Goal: Task Accomplishment & Management: Complete application form

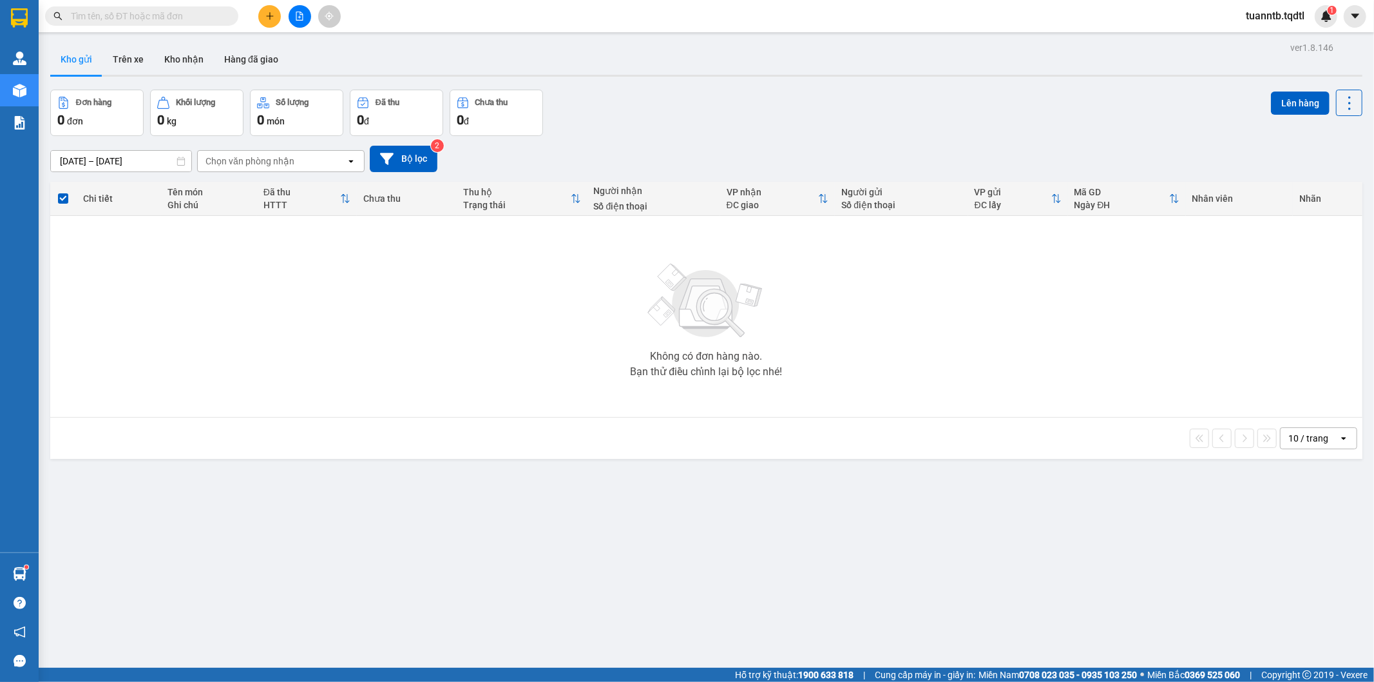
scroll to position [59, 0]
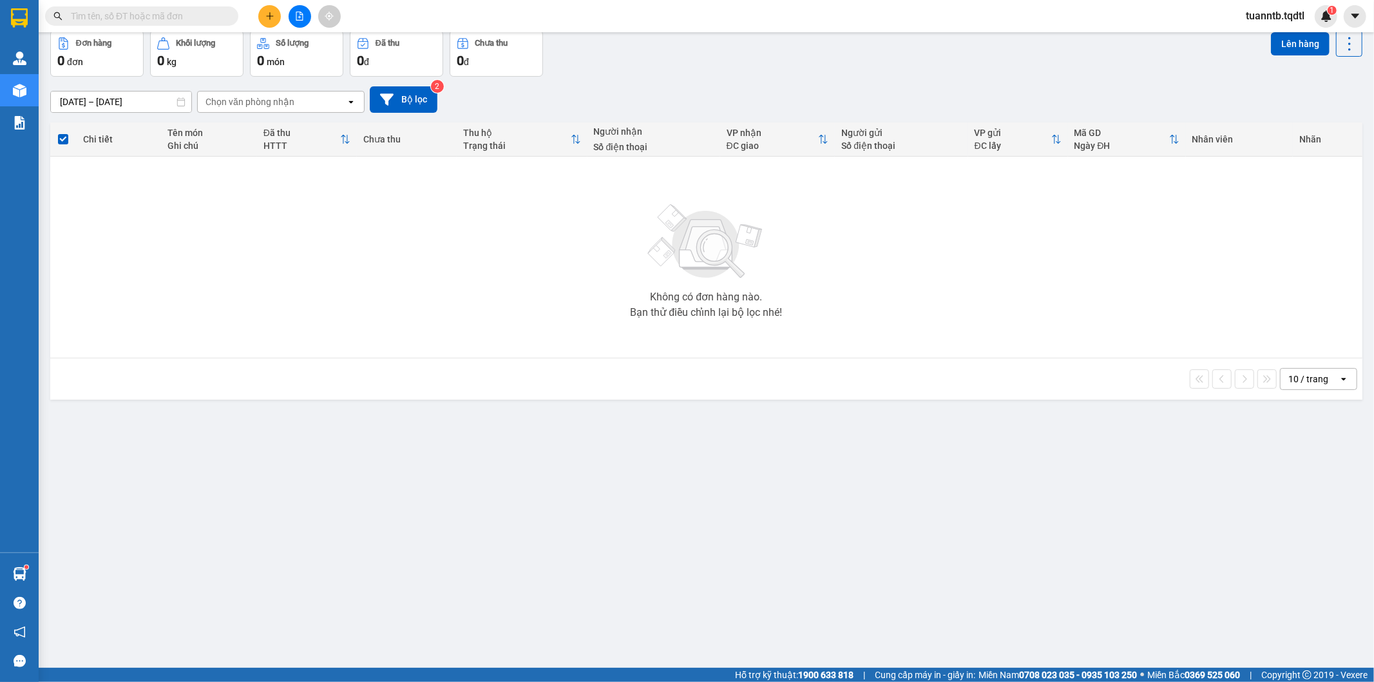
click at [273, 19] on icon "plus" at bounding box center [269, 16] width 9 height 9
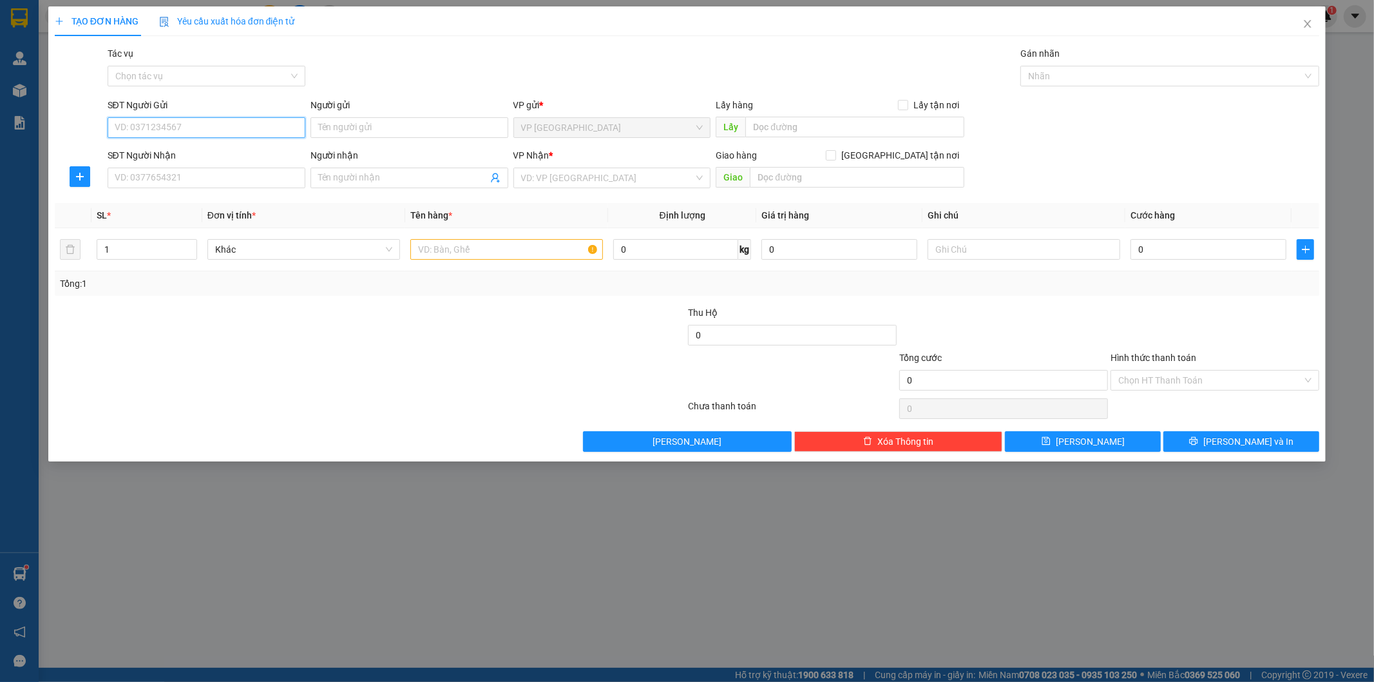
click at [230, 132] on input "SĐT Người Gửi" at bounding box center [207, 127] width 198 height 21
type input "0"
type input "0708011603"
click at [350, 131] on input "Người gửi" at bounding box center [410, 127] width 198 height 21
type input "c"
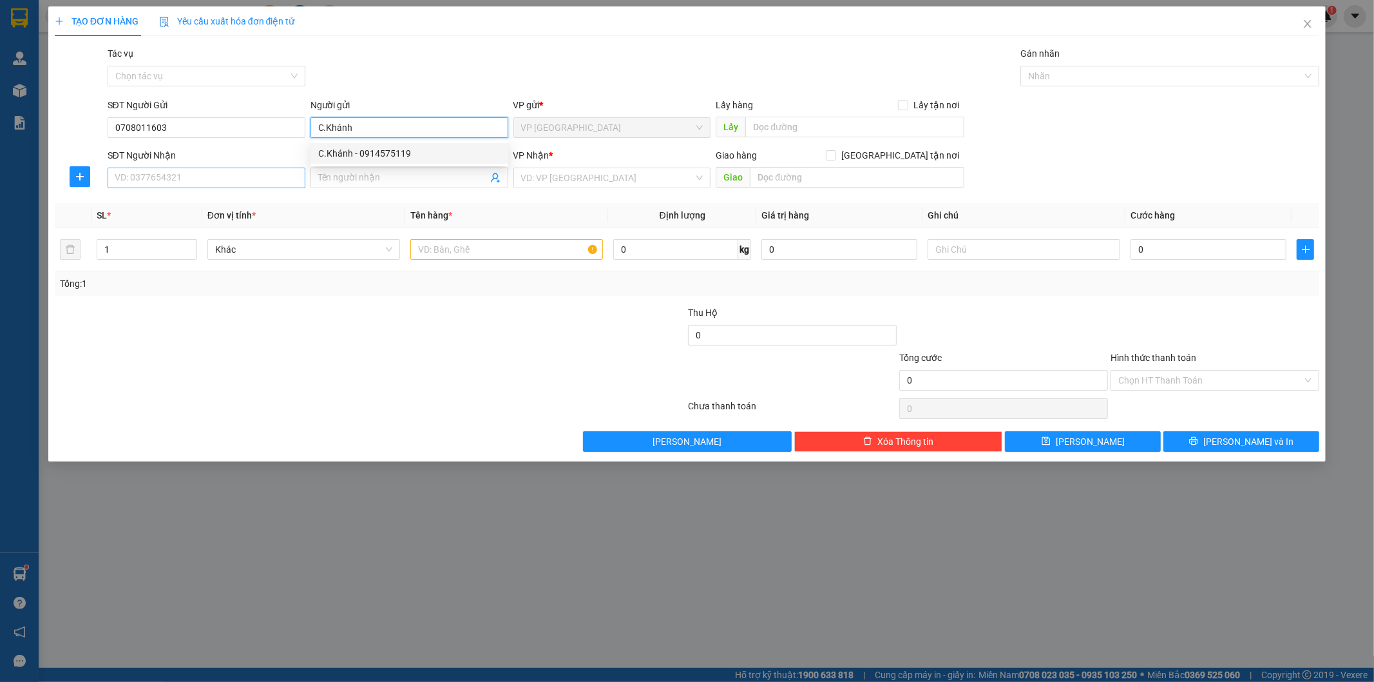
type input "C.Khánh"
click at [182, 183] on input "SĐT Người Nhận" at bounding box center [207, 178] width 198 height 21
type input "0708011603"
click at [564, 178] on input "search" at bounding box center [607, 177] width 173 height 19
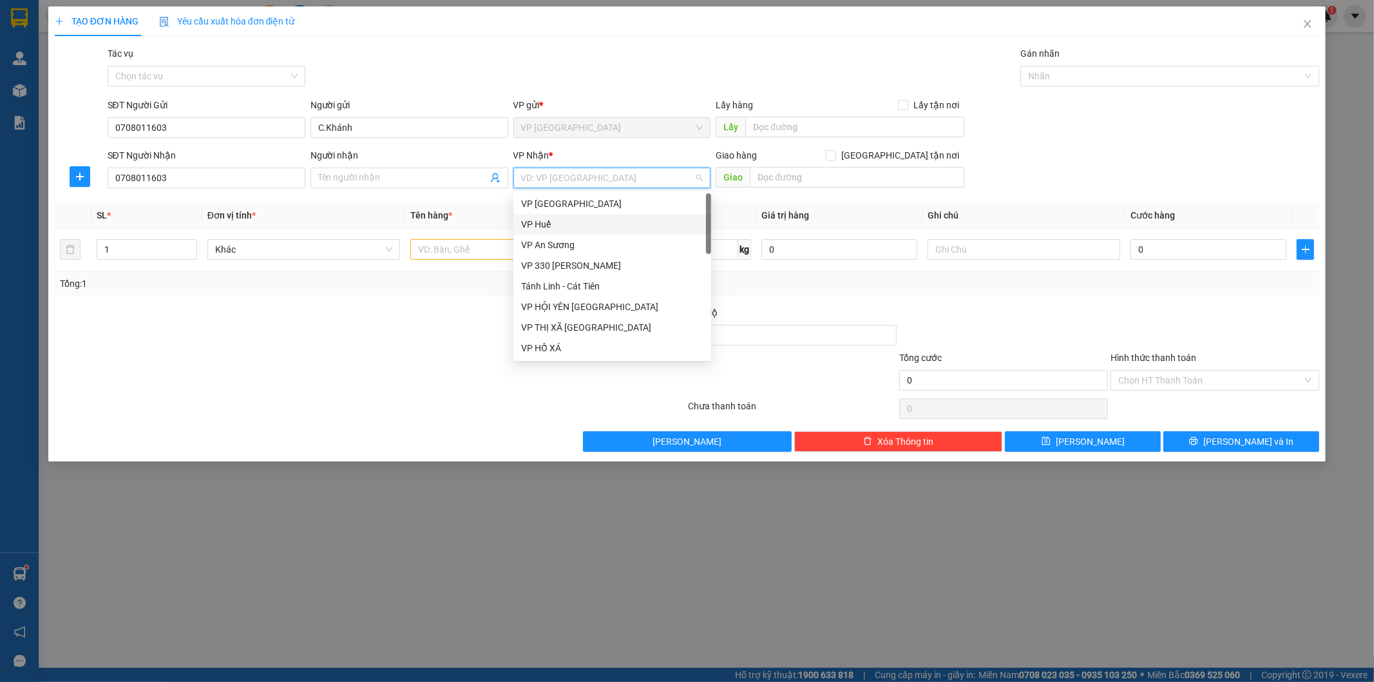
click at [544, 224] on div "VP Huế" at bounding box center [612, 224] width 182 height 14
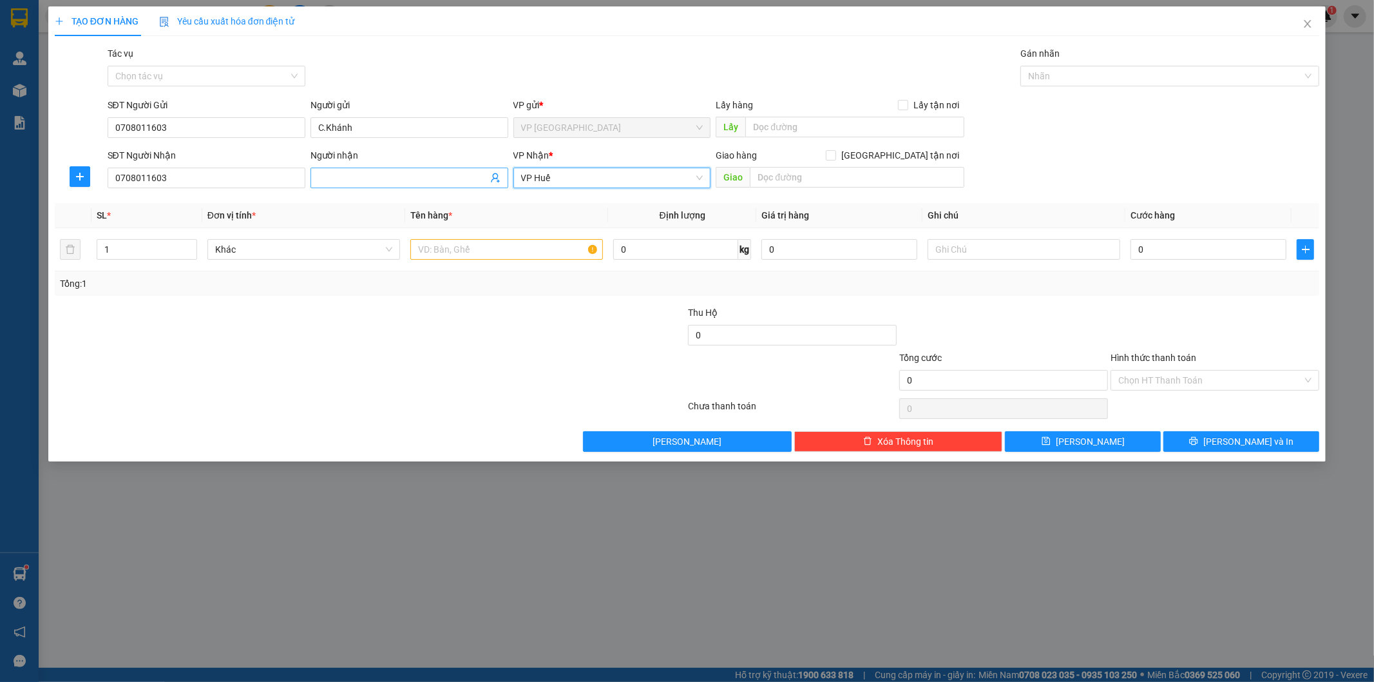
click at [456, 180] on input "Người nhận" at bounding box center [402, 178] width 169 height 14
type input "c"
type input "C.Khánh"
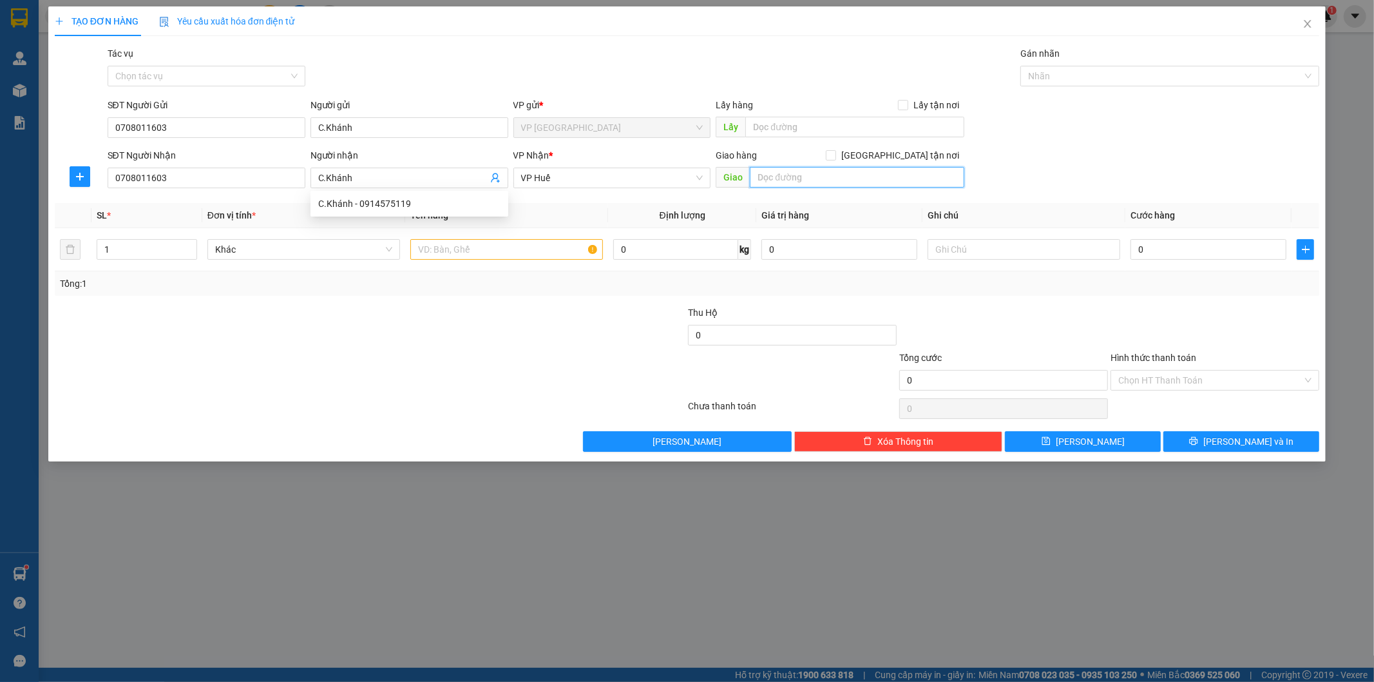
click at [776, 187] on input "text" at bounding box center [857, 177] width 215 height 21
type input "BẾN XE PHÍA NAM [GEOGRAPHIC_DATA]"
drag, startPoint x: 919, startPoint y: 184, endPoint x: 716, endPoint y: 187, distance: 203.6
click at [716, 187] on span "Giao BẾN XE PHÍA NAM [GEOGRAPHIC_DATA]" at bounding box center [840, 177] width 249 height 21
type input "LĂNG CÔ"
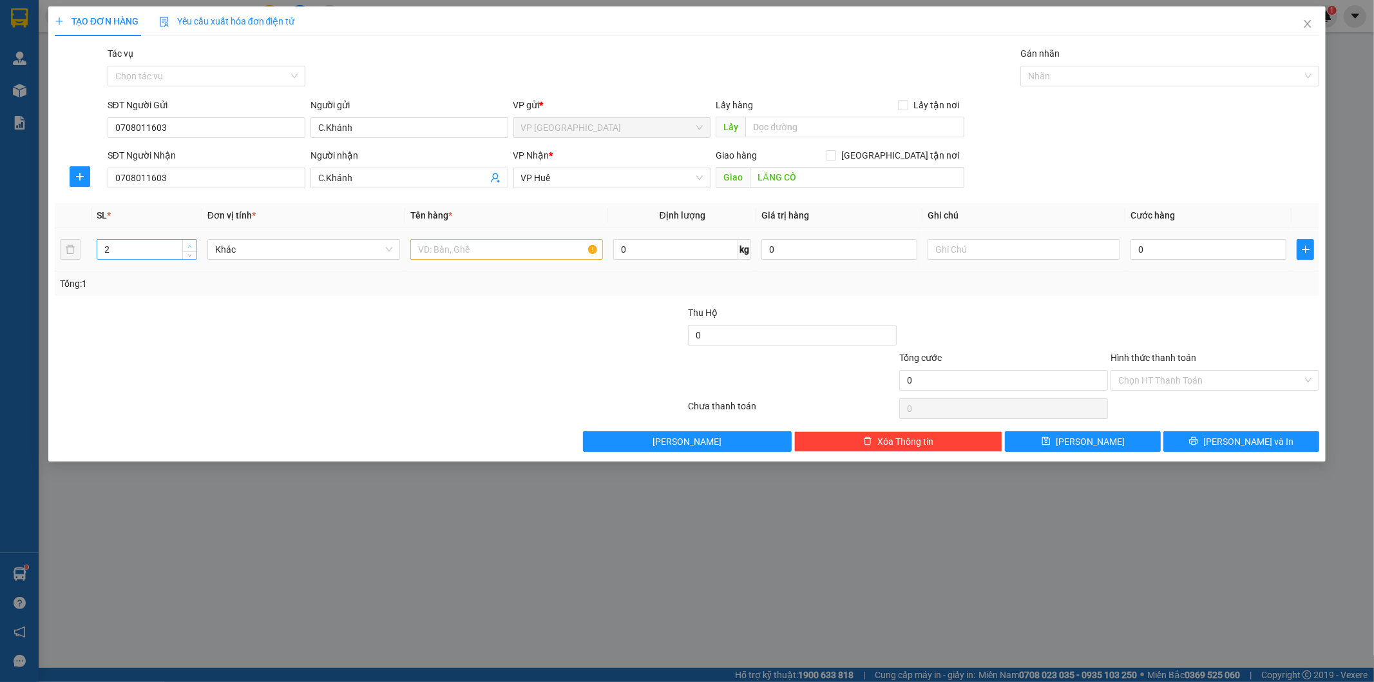
click at [191, 246] on icon "up" at bounding box center [189, 246] width 5 height 5
click at [187, 254] on icon "down" at bounding box center [189, 253] width 5 height 5
click at [193, 241] on span "Increase Value" at bounding box center [189, 246] width 14 height 12
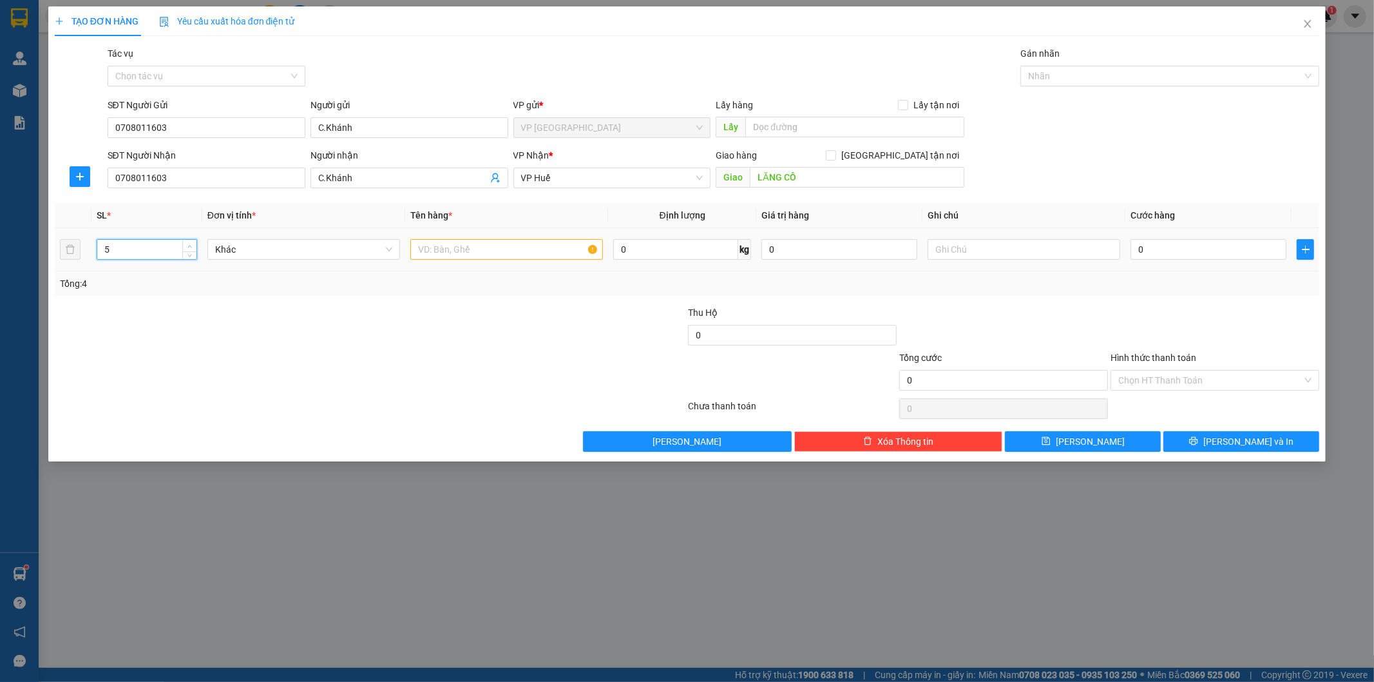
click at [193, 241] on span "Increase Value" at bounding box center [189, 246] width 14 height 12
type input "6"
click at [193, 241] on span "Increase Value" at bounding box center [189, 246] width 14 height 12
click at [528, 249] on input "text" at bounding box center [506, 249] width 193 height 21
type input "3 VALY + 3T GIẤY"
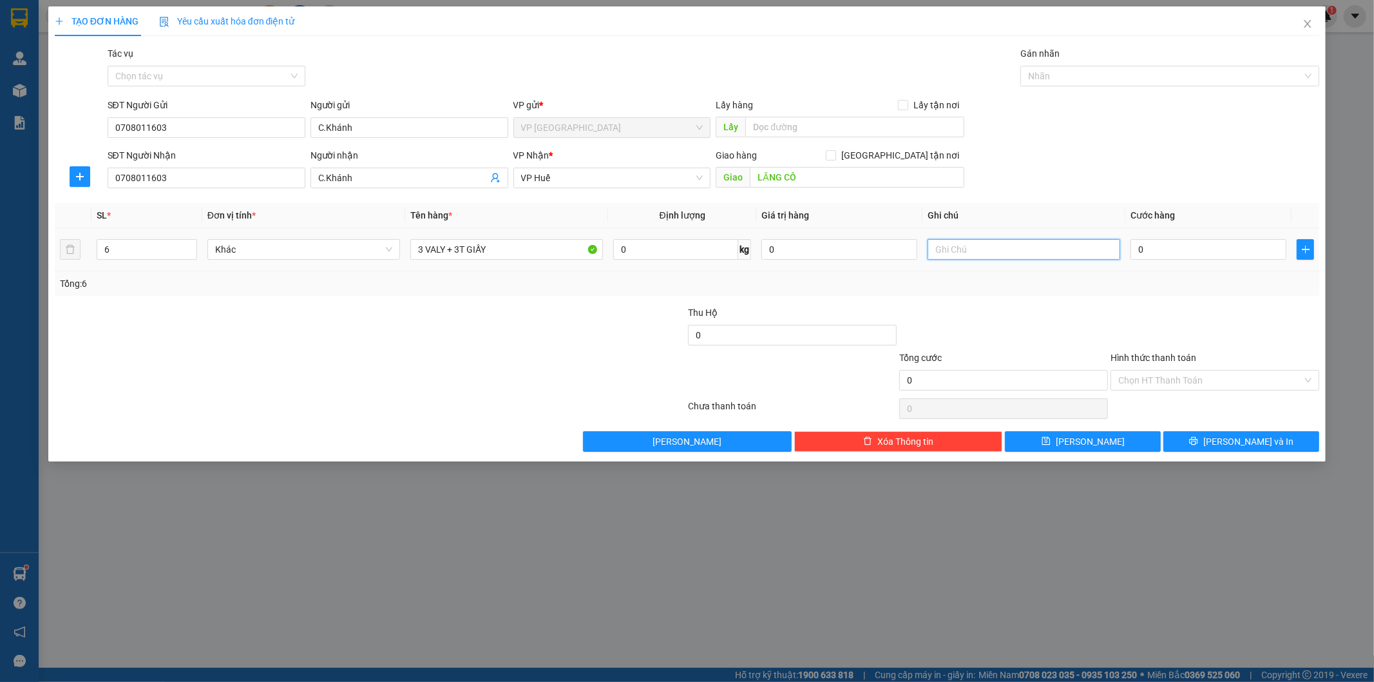
drag, startPoint x: 1006, startPoint y: 240, endPoint x: 995, endPoint y: 250, distance: 15.0
click at [1003, 241] on input "text" at bounding box center [1024, 249] width 193 height 21
type input "CC"
click at [1162, 246] on input "0" at bounding box center [1209, 249] width 156 height 21
drag, startPoint x: 1209, startPoint y: 361, endPoint x: 965, endPoint y: 557, distance: 312.9
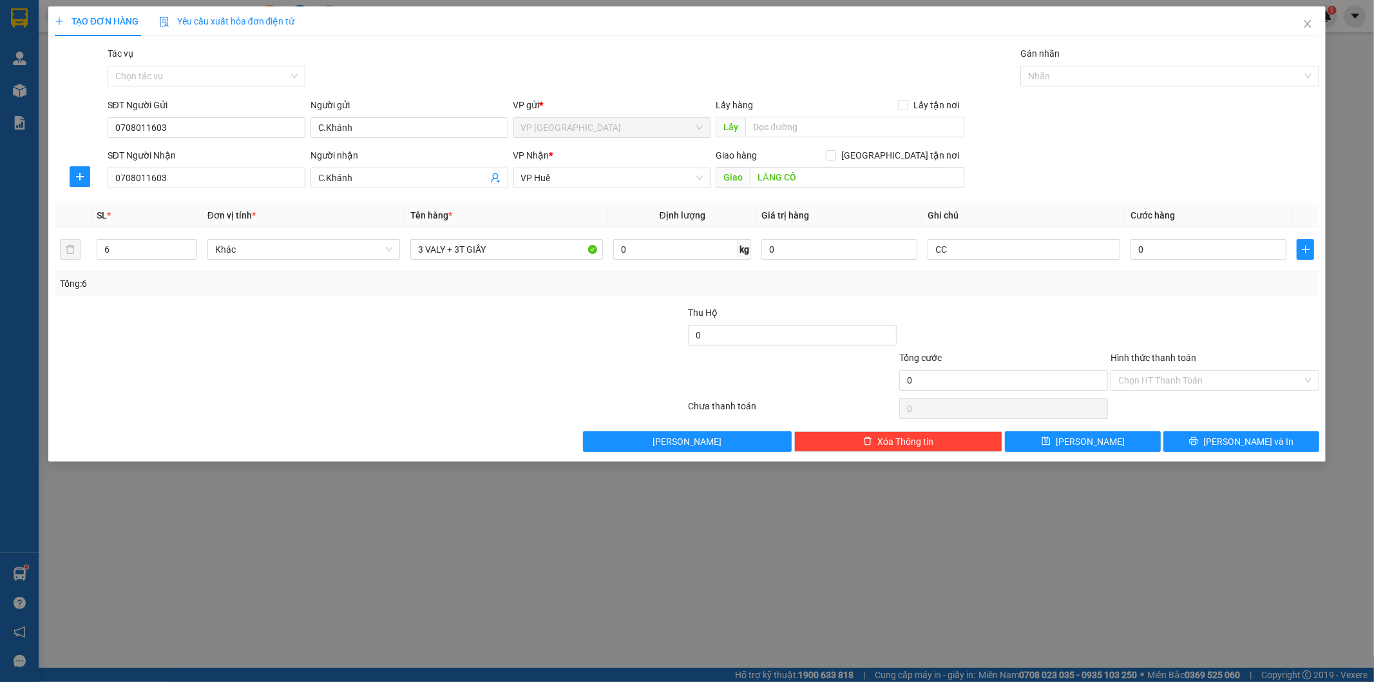
click at [965, 557] on div "TẠO ĐƠN HÀNG Yêu cầu xuất hóa đơn điện tử Transit Pickup Surcharge Ids Transit …" at bounding box center [687, 341] width 1374 height 682
click at [1153, 262] on td "0" at bounding box center [1209, 249] width 166 height 43
click at [1153, 248] on input "0" at bounding box center [1209, 249] width 156 height 21
type input "1"
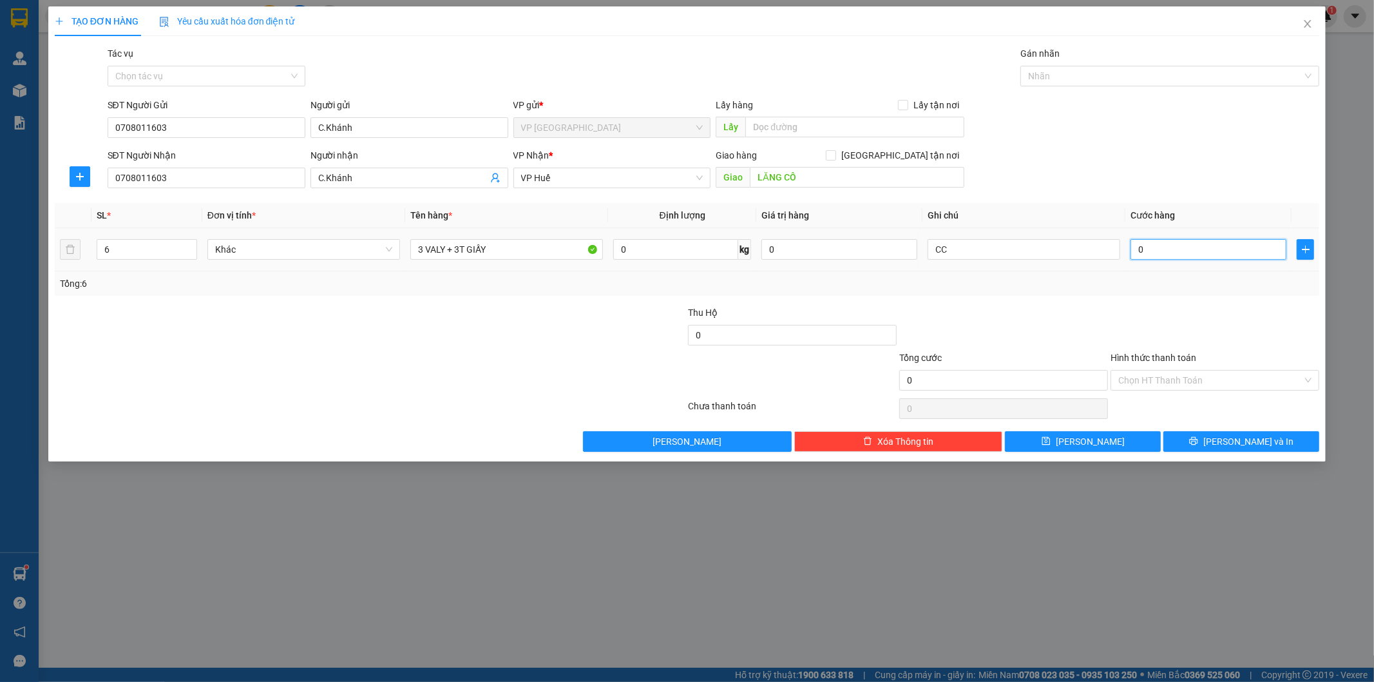
type input "1"
type input "18"
type input "180"
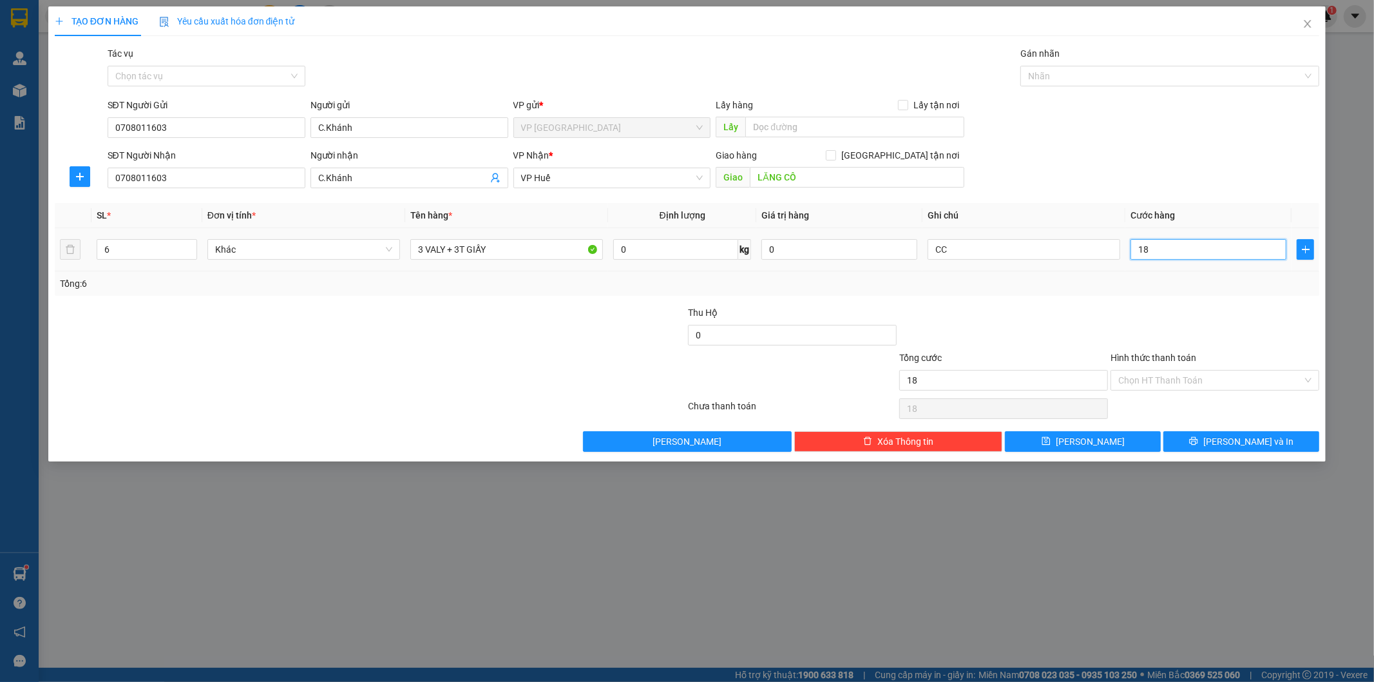
type input "180"
type input "1.800"
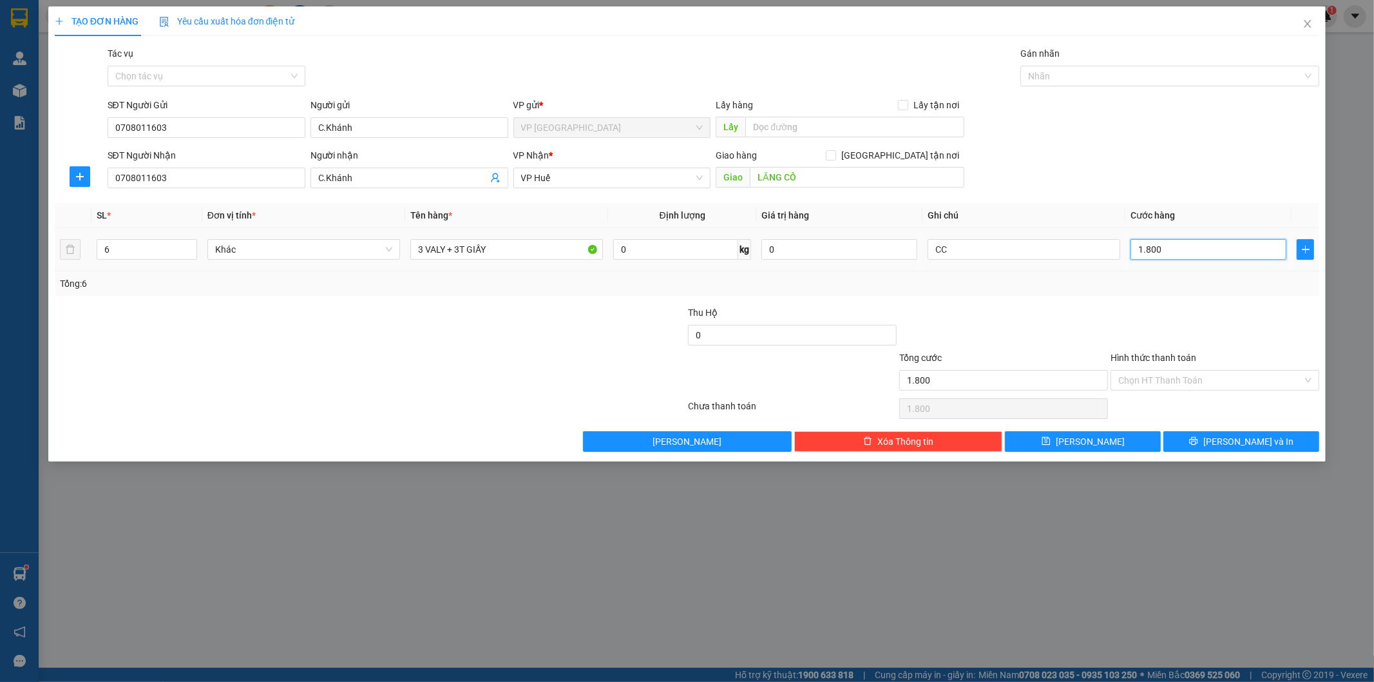
type input "18.000"
type input "180.000"
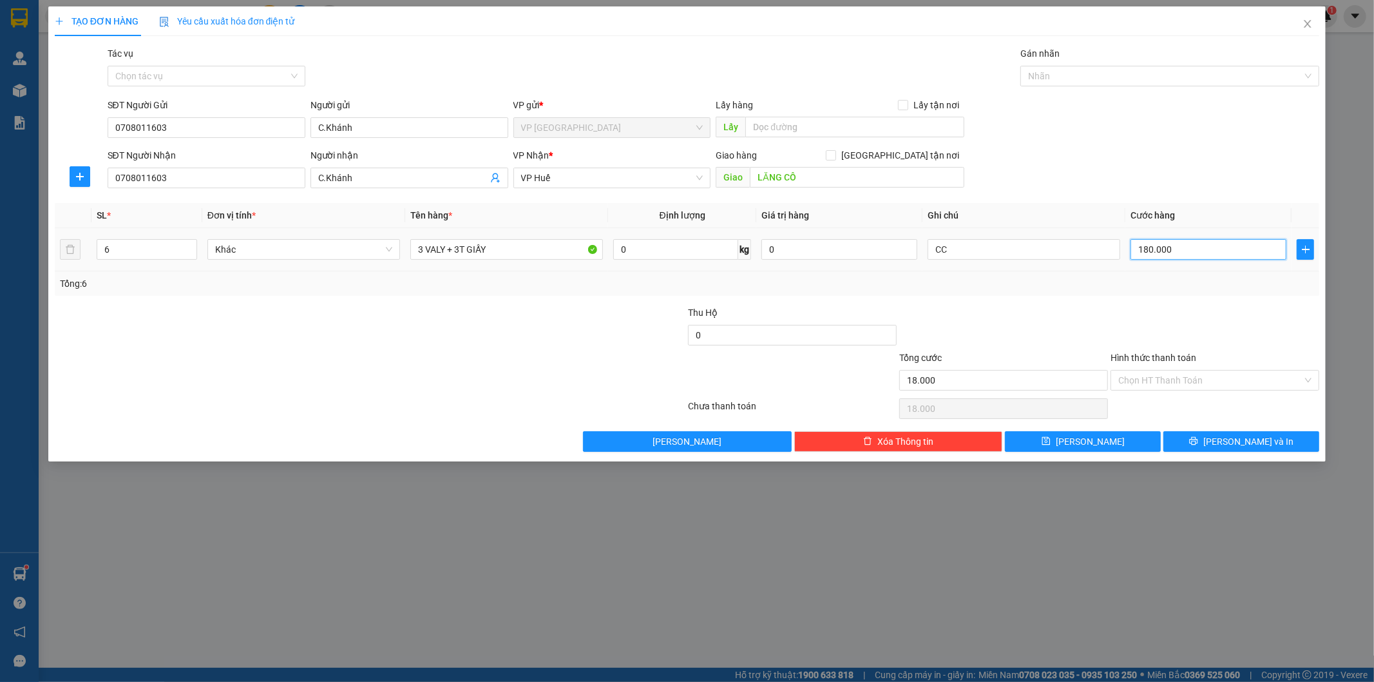
type input "180.000"
type input "1.800.000"
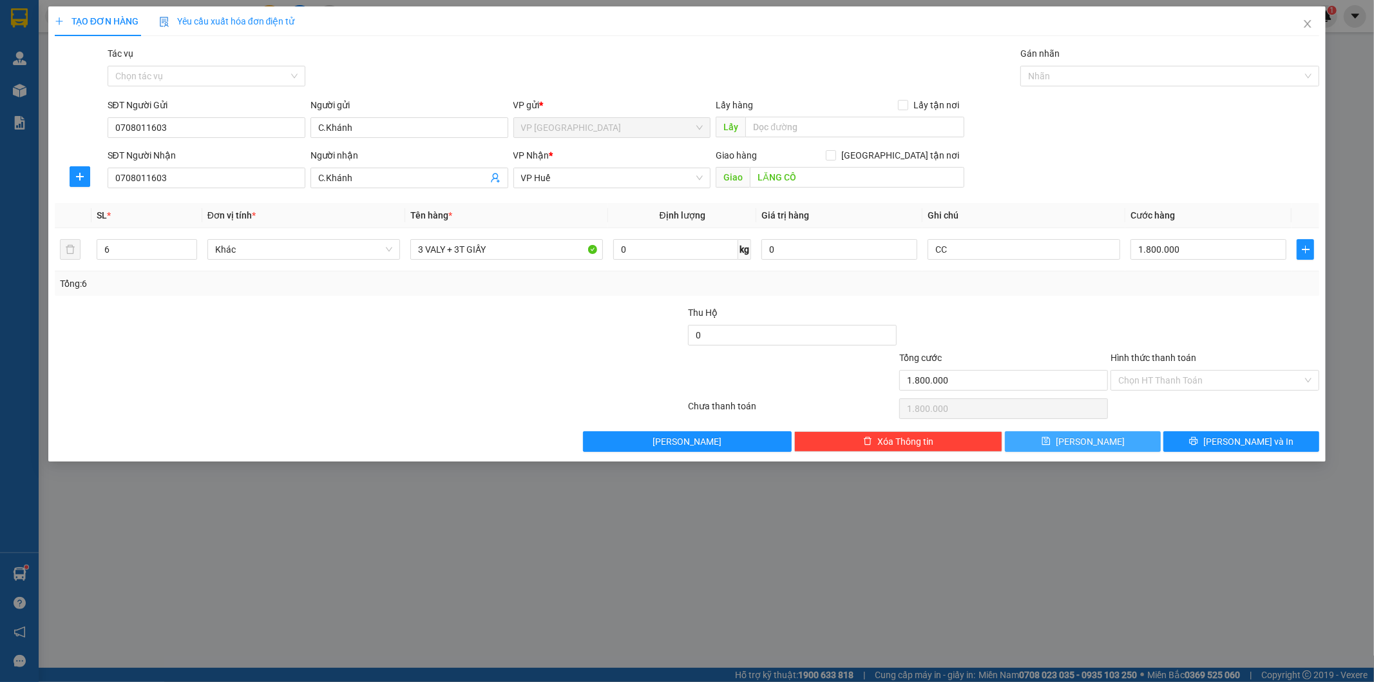
click at [1059, 441] on button "[PERSON_NAME]" at bounding box center [1083, 441] width 156 height 21
type input "1"
type input "0"
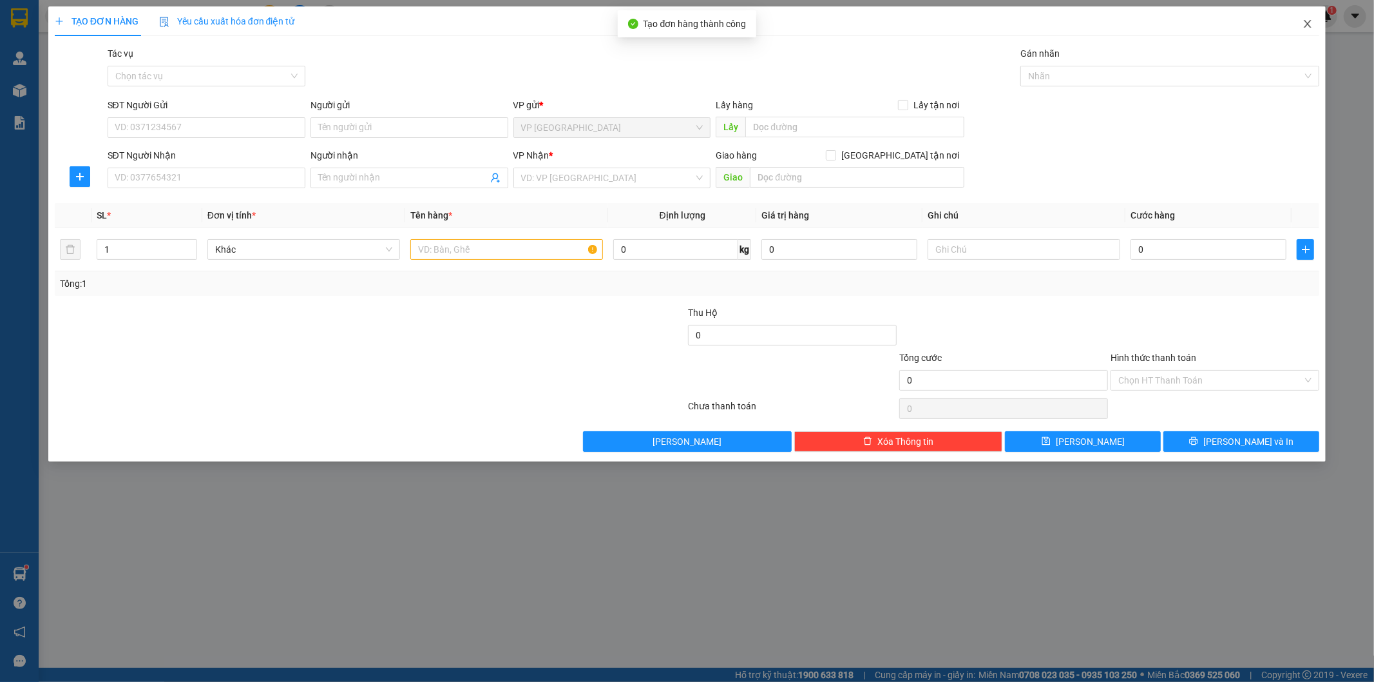
click at [1305, 28] on icon "close" at bounding box center [1308, 24] width 10 height 10
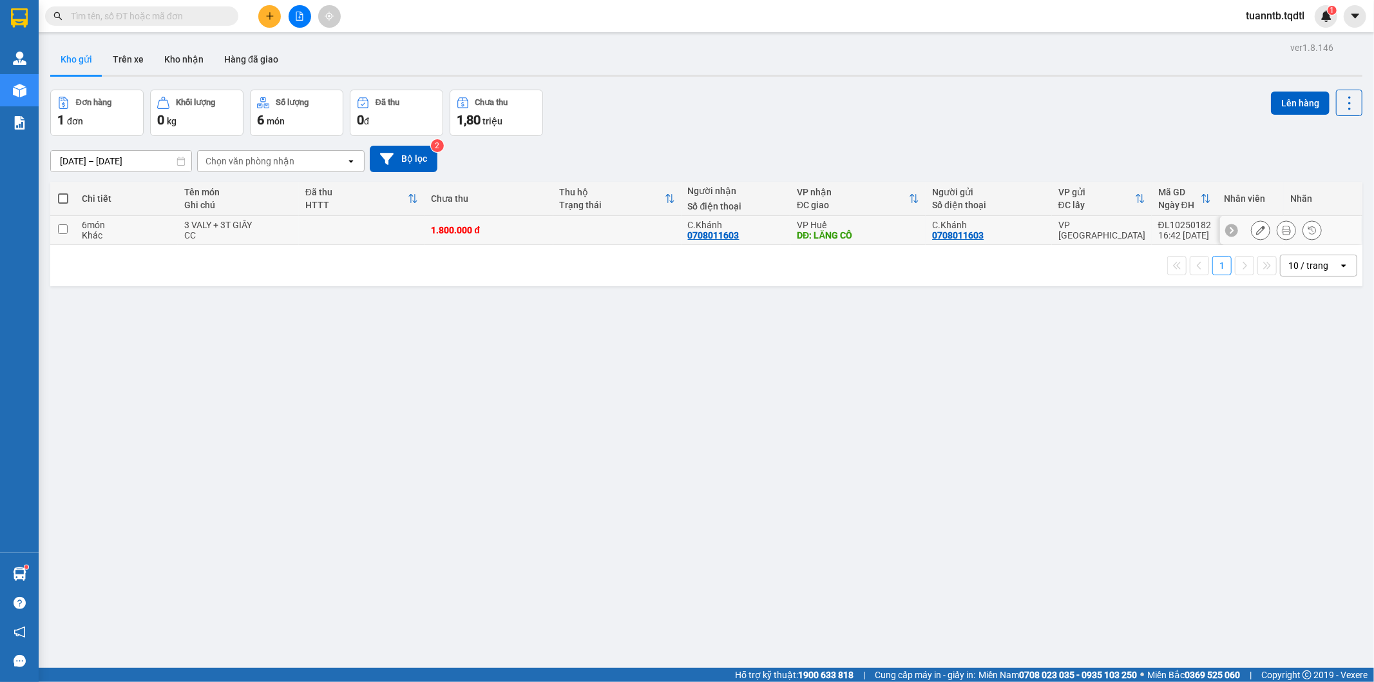
click at [1256, 227] on icon at bounding box center [1260, 230] width 9 height 9
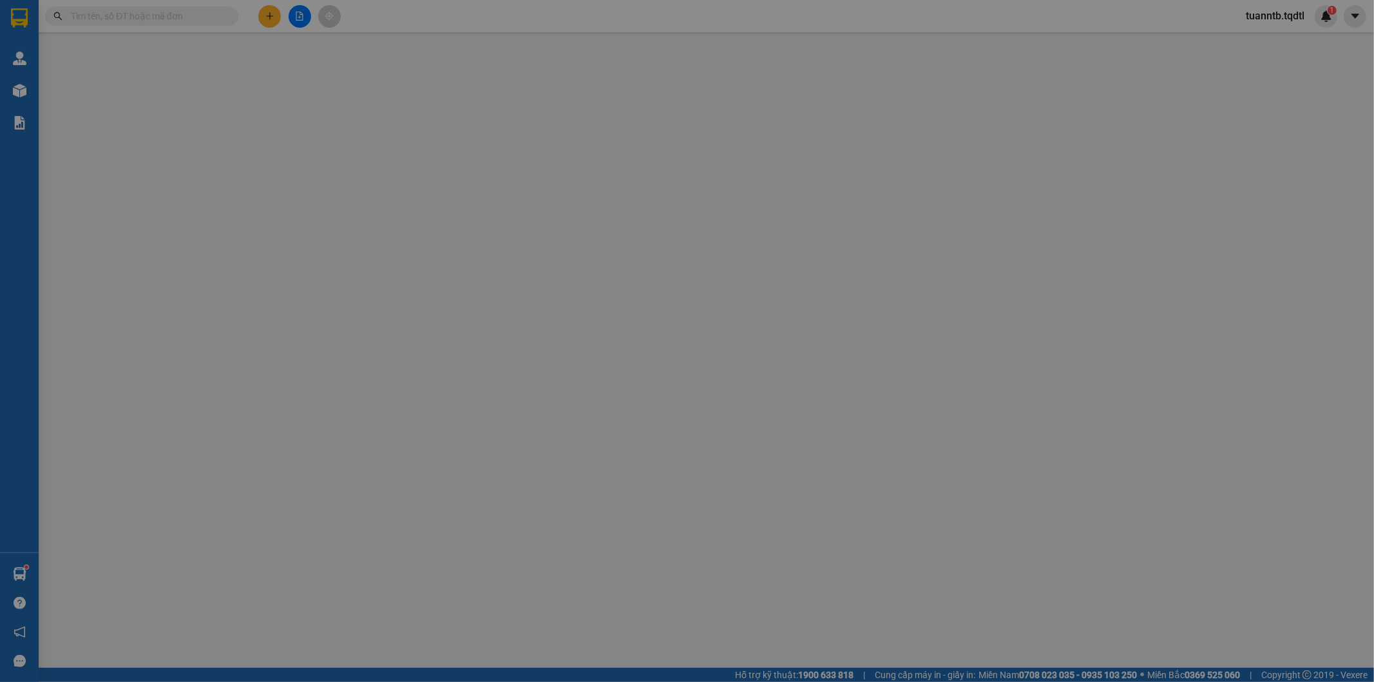
type input "0708011603"
type input "C.Khánh"
type input "0708011603"
type input "C.Khánh"
type input "LĂNG CÔ"
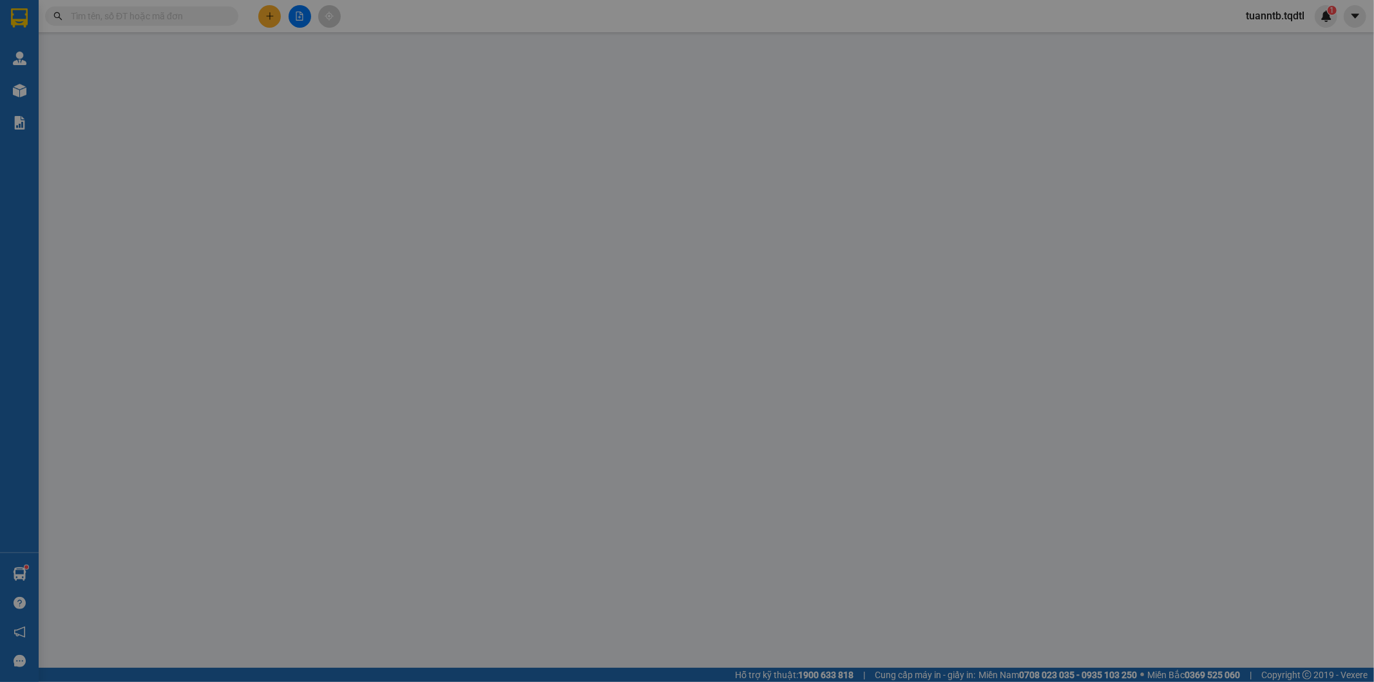
type input "1.800.000"
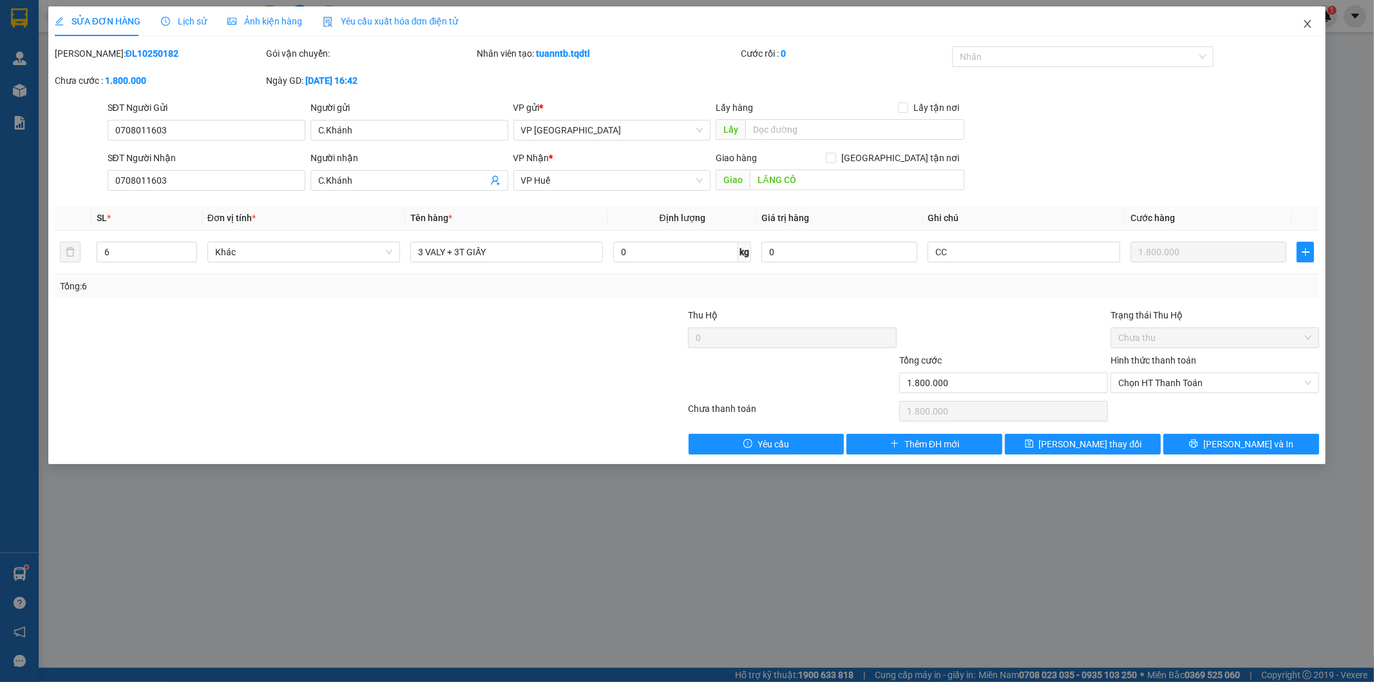
click at [1312, 22] on icon "close" at bounding box center [1308, 24] width 10 height 10
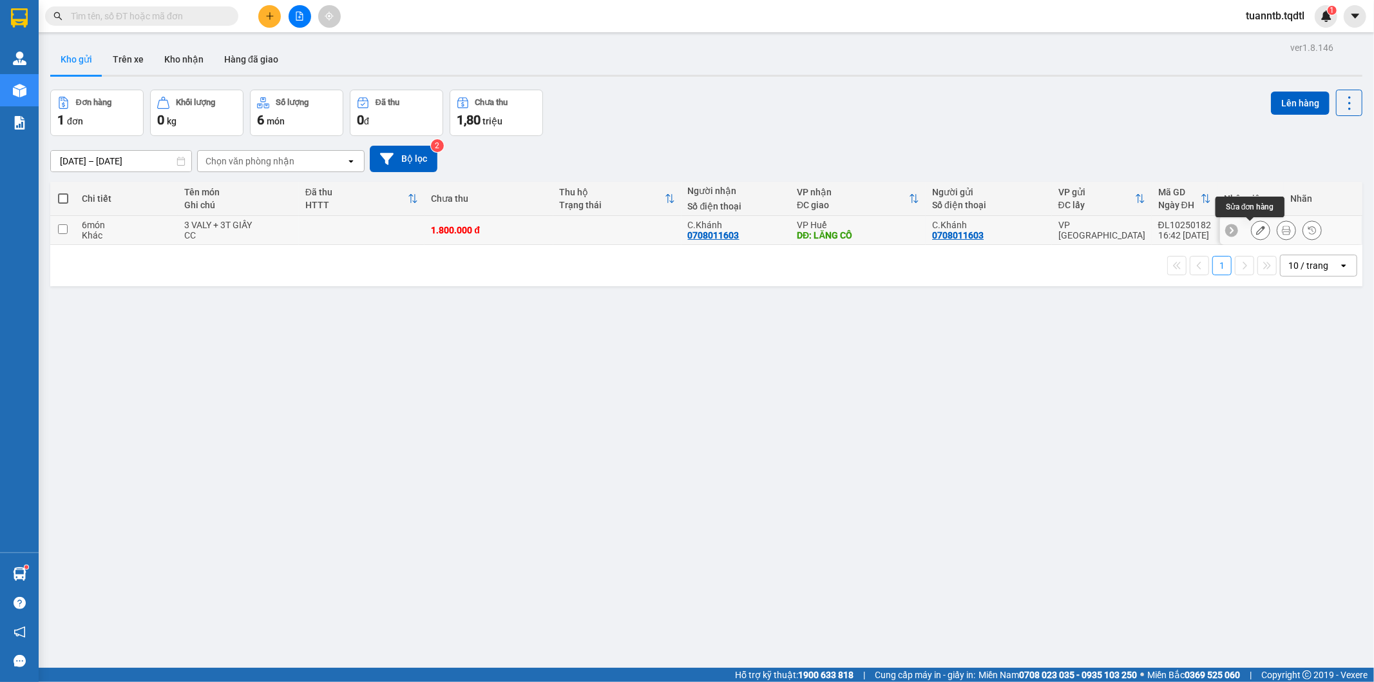
click at [1256, 233] on icon at bounding box center [1260, 230] width 9 height 9
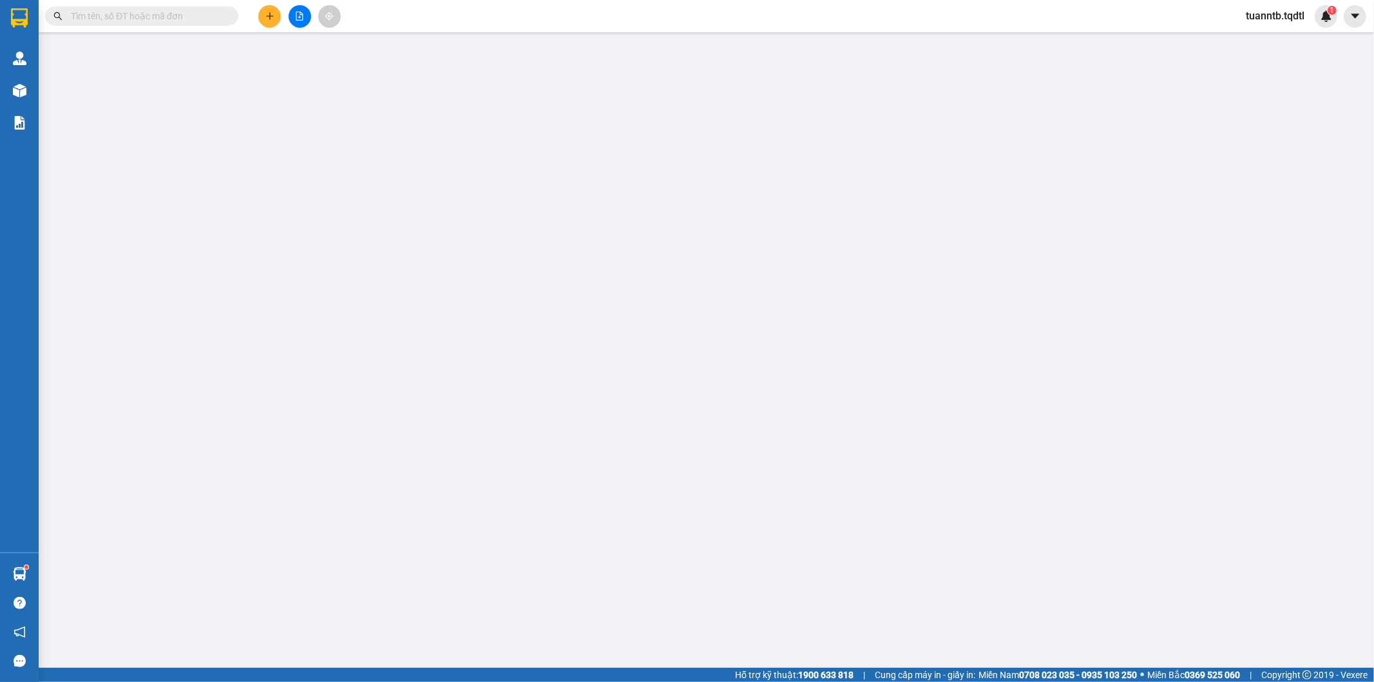
type input "0708011603"
type input "C.Khánh"
type input "0708011603"
type input "C.Khánh"
type input "LĂNG CÔ"
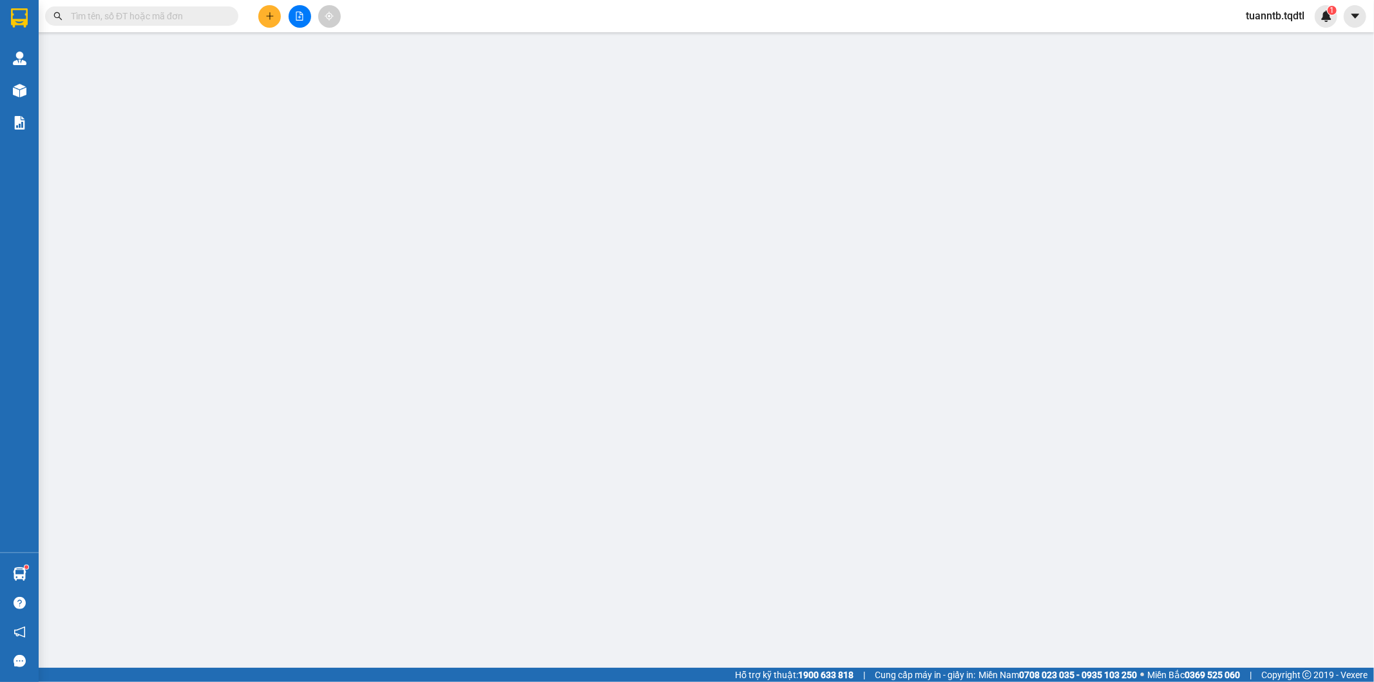
type input "1.800.000"
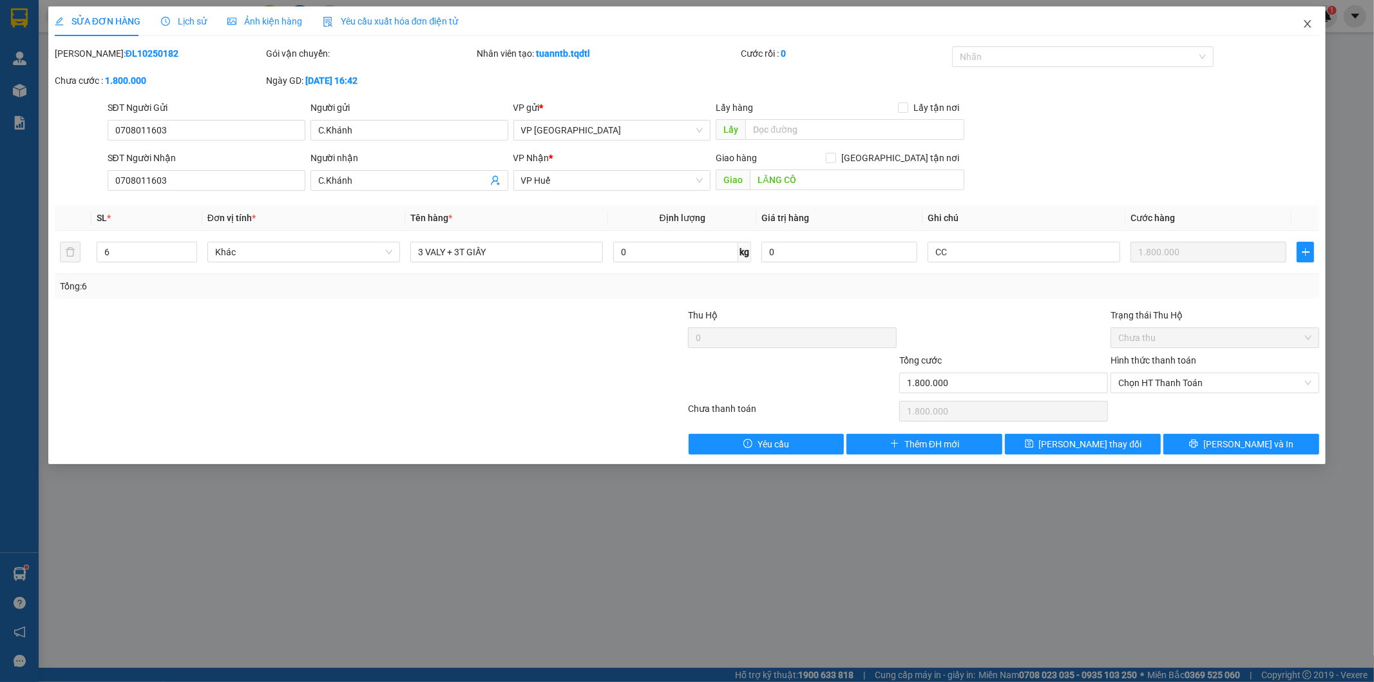
click at [1311, 18] on span "Close" at bounding box center [1308, 24] width 36 height 36
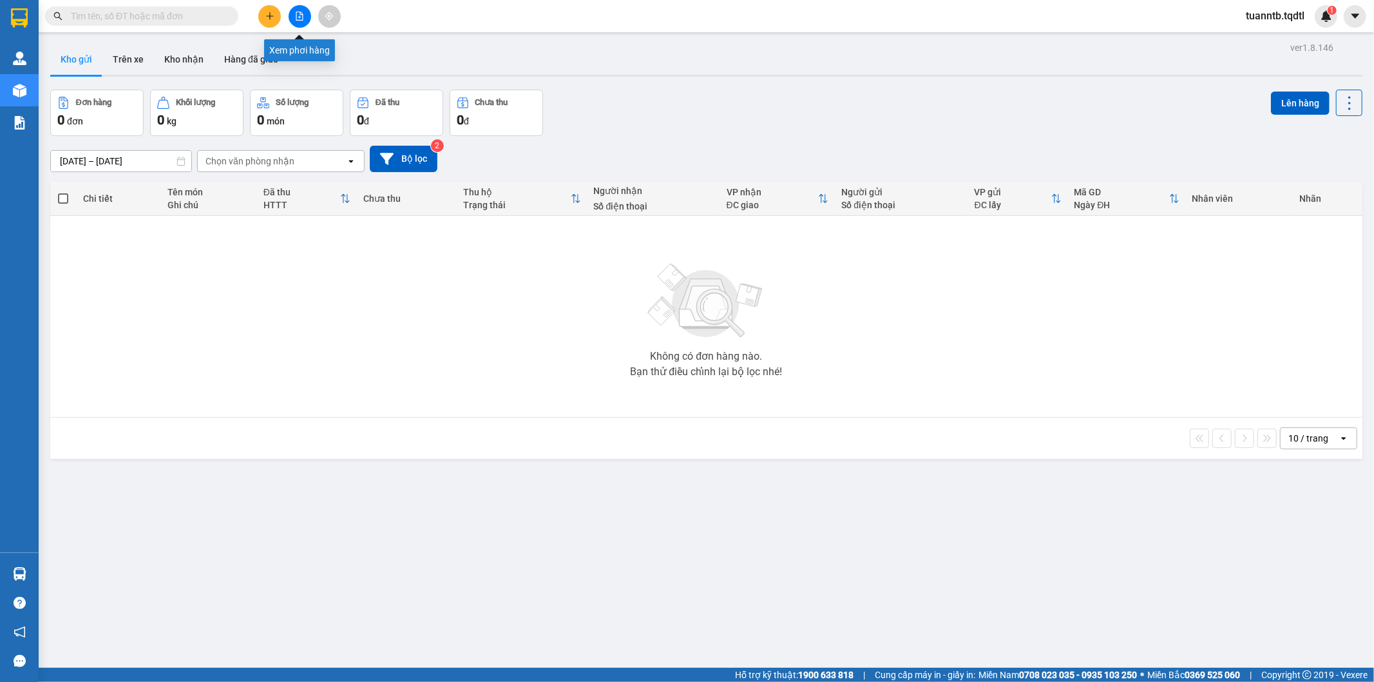
click at [303, 13] on icon "file-add" at bounding box center [299, 16] width 9 height 9
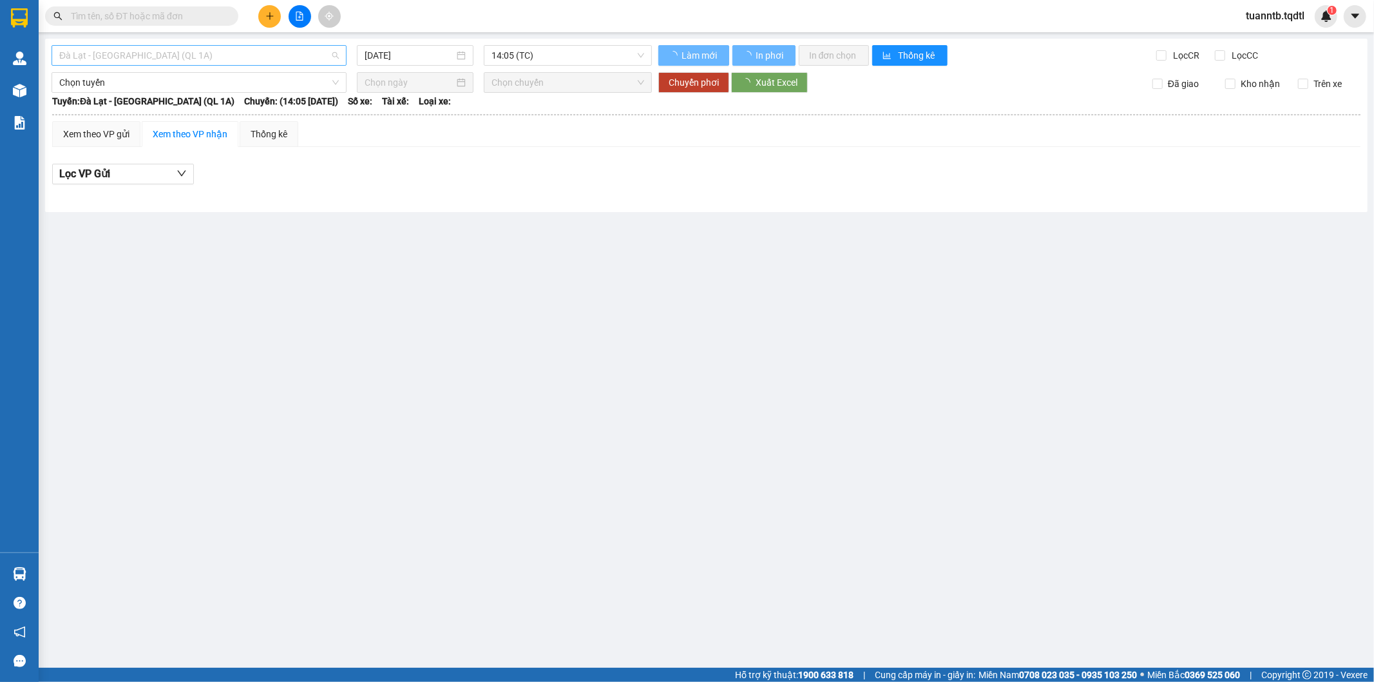
click at [202, 56] on span "Đà Lạt - [GEOGRAPHIC_DATA] (QL 1A)" at bounding box center [199, 55] width 280 height 19
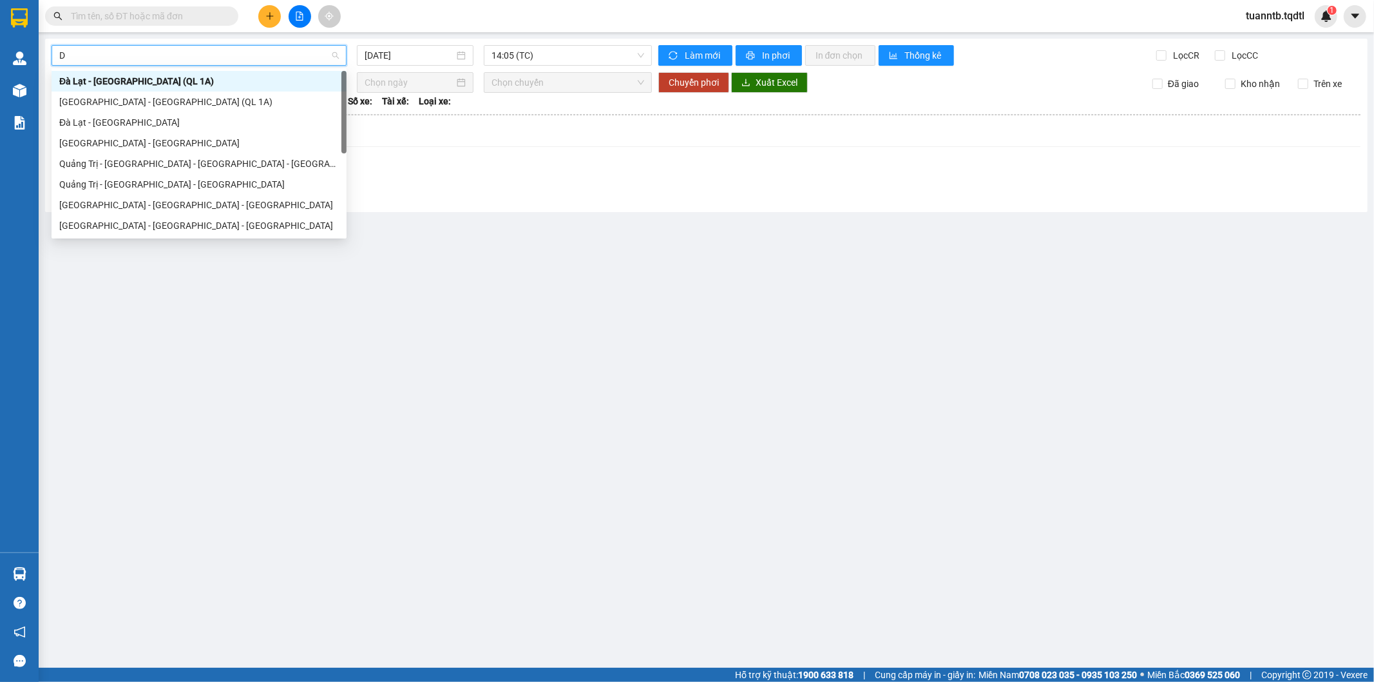
type input "DA"
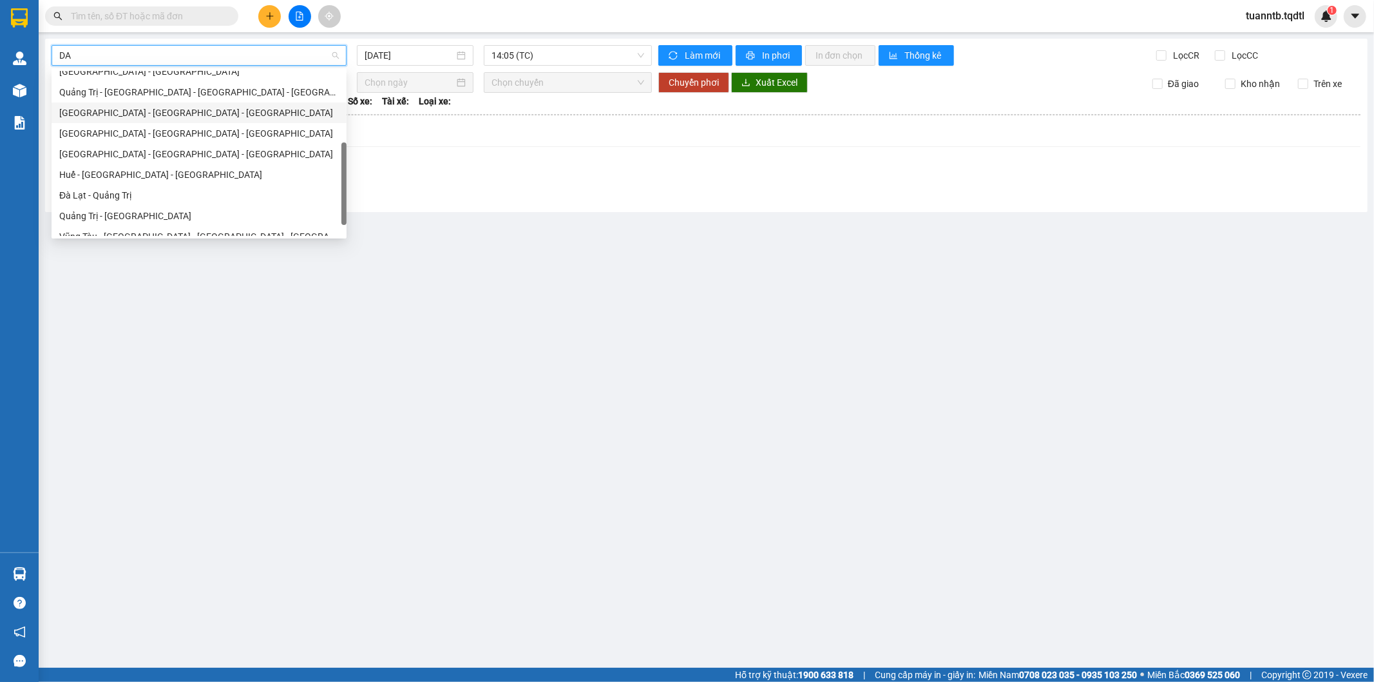
click at [142, 119] on div "[GEOGRAPHIC_DATA] - [GEOGRAPHIC_DATA] - [GEOGRAPHIC_DATA]" at bounding box center [199, 113] width 280 height 14
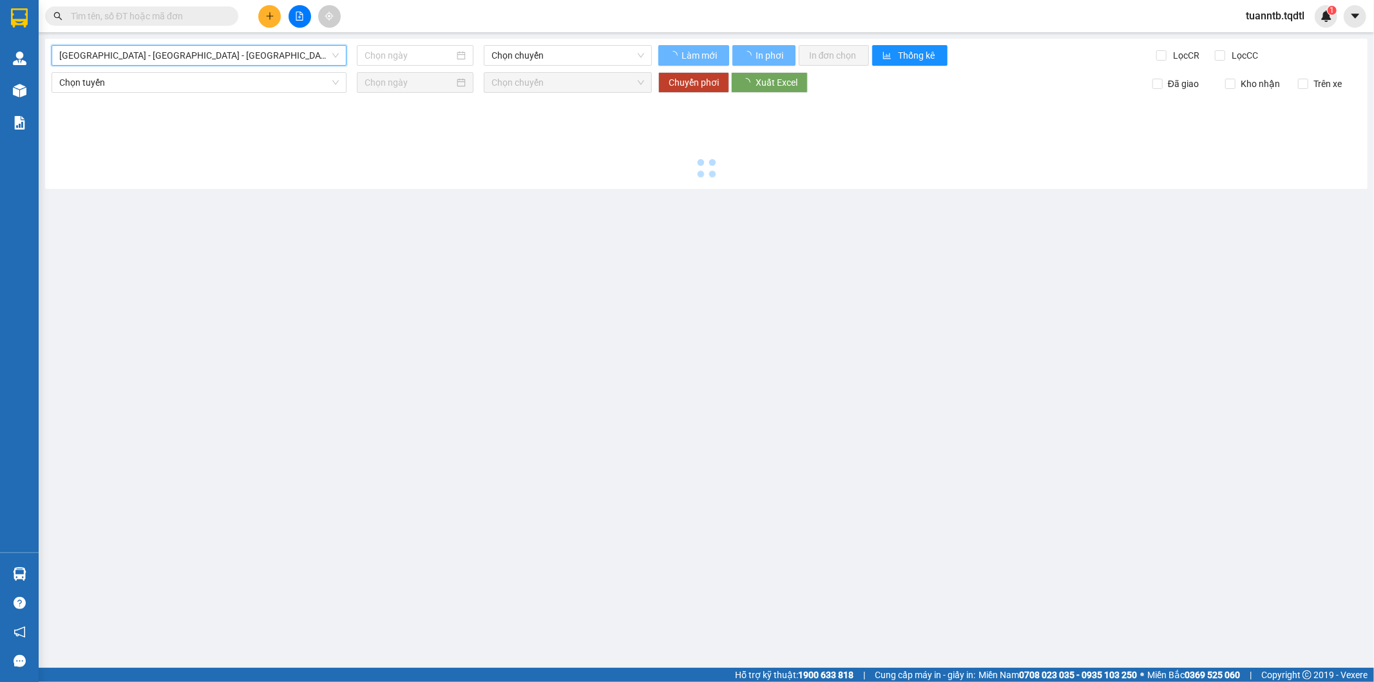
type input "[DATE]"
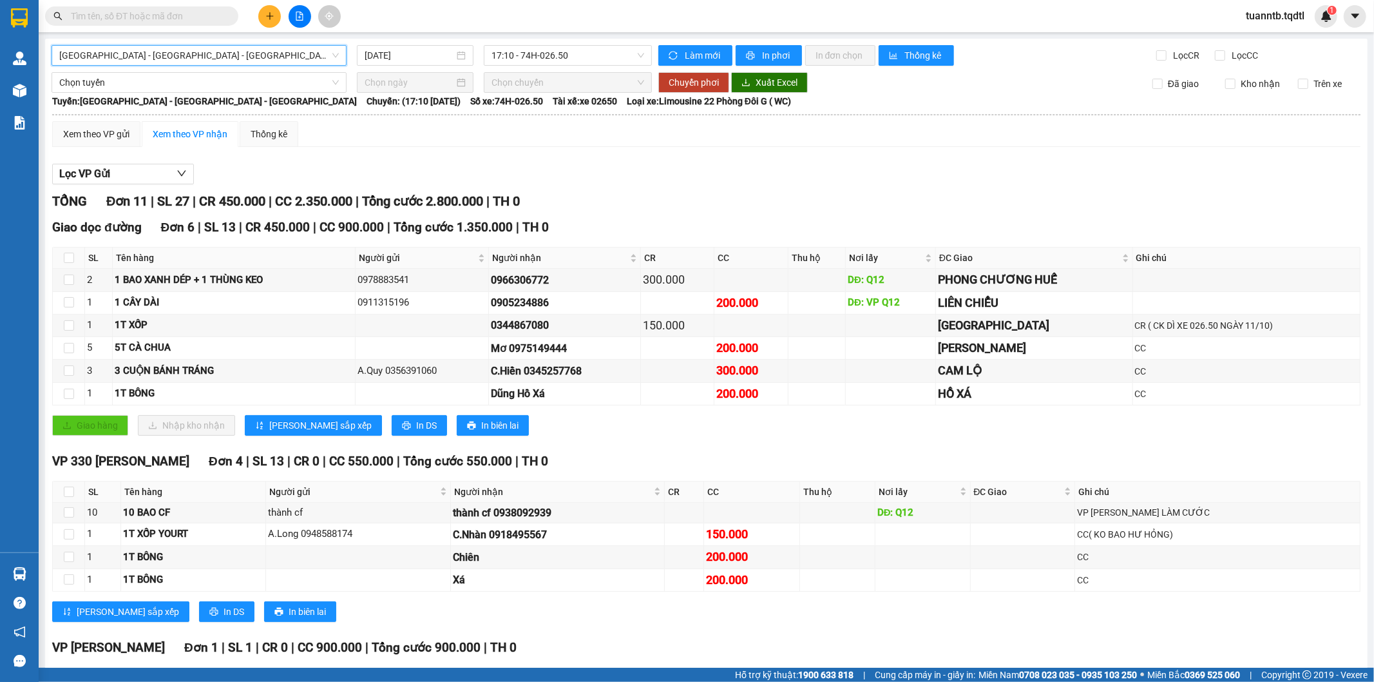
scroll to position [111, 0]
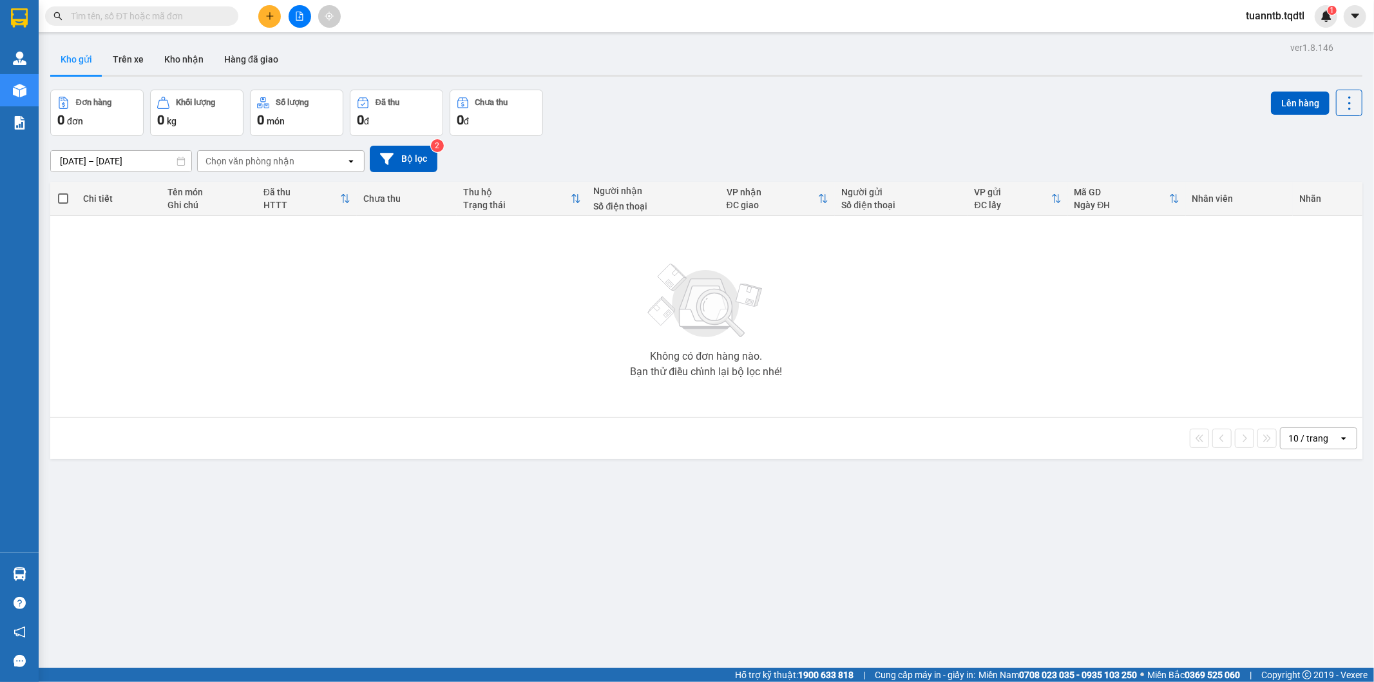
click at [275, 16] on button at bounding box center [269, 16] width 23 height 23
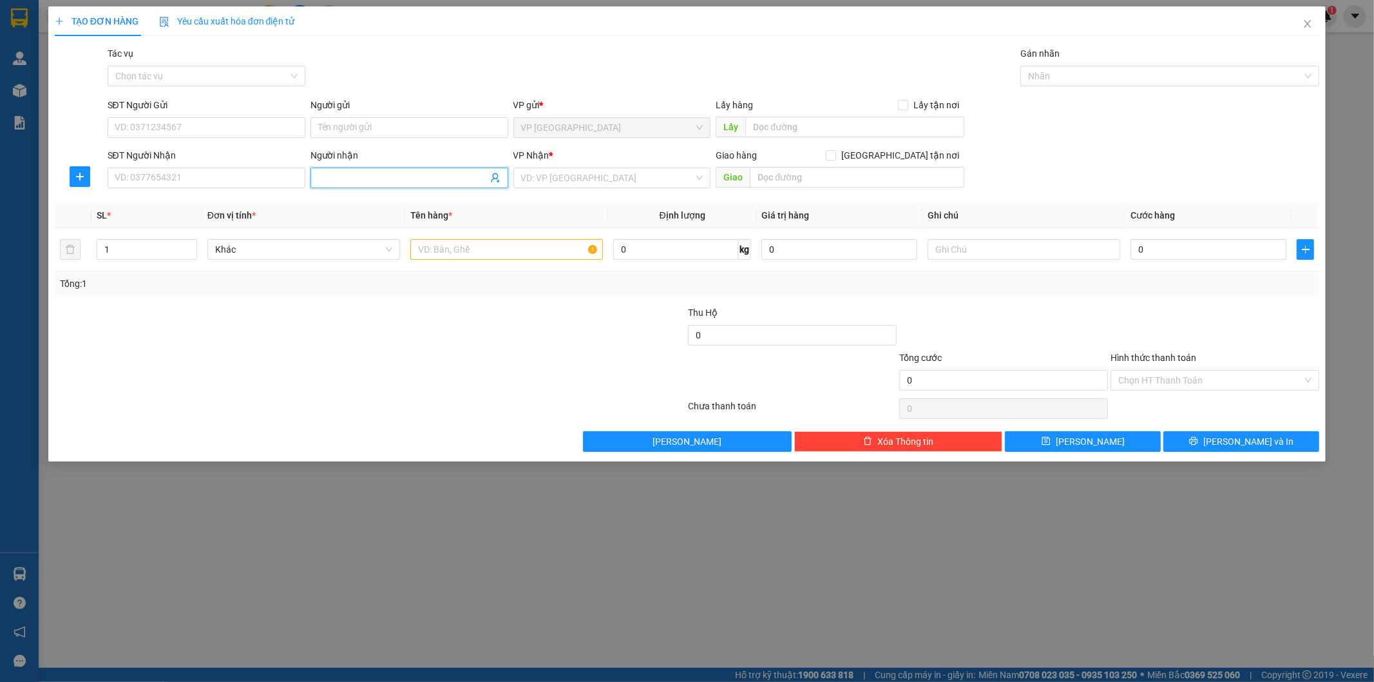
click at [320, 181] on input "Người nhận" at bounding box center [402, 178] width 169 height 14
type input "Thu Son"
click at [392, 224] on div "Thu Sơn - 0911881003" at bounding box center [409, 224] width 182 height 14
type input "0911881003"
type input "Thu Sơn"
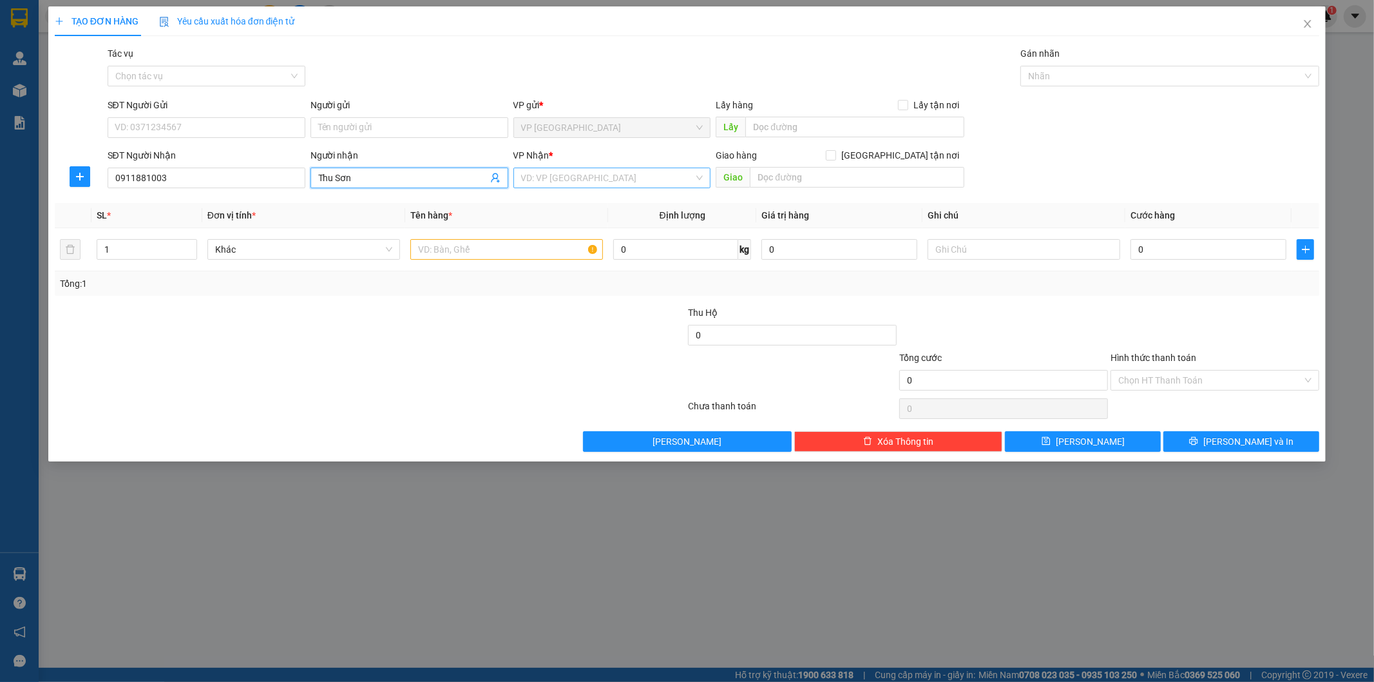
click at [544, 176] on input "search" at bounding box center [607, 177] width 173 height 19
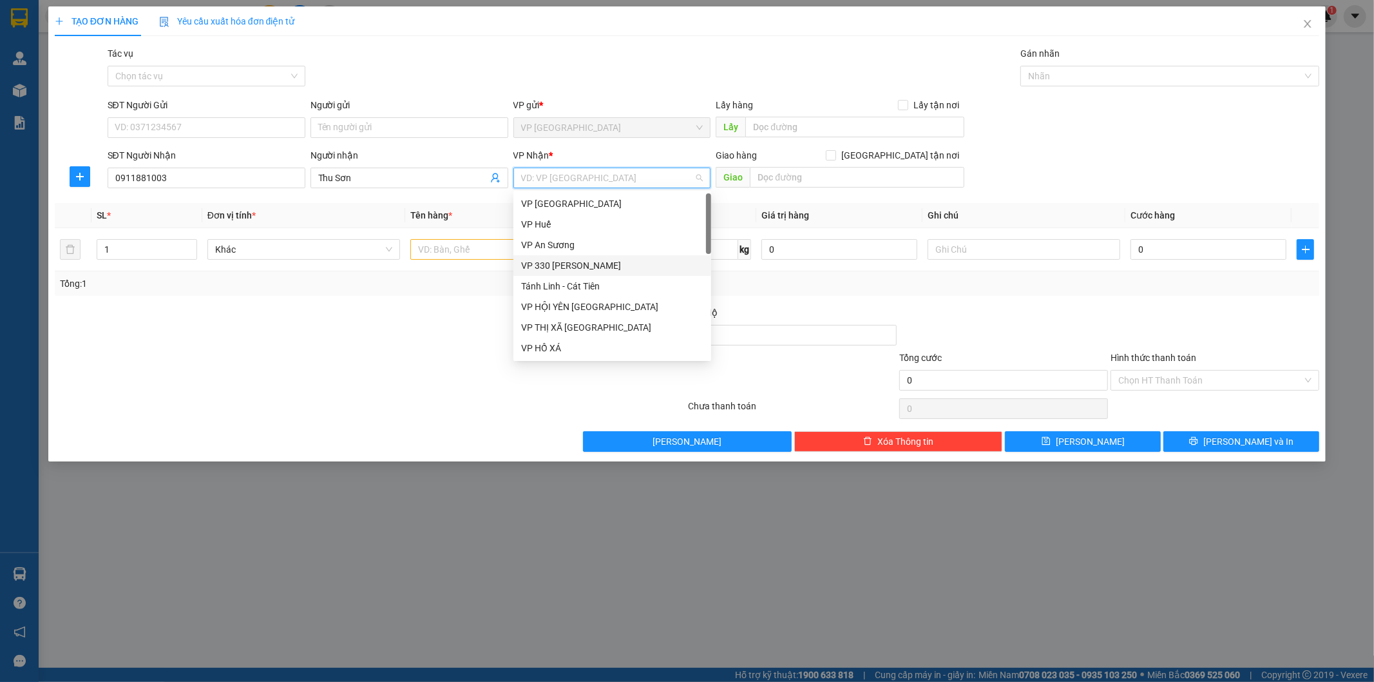
click at [571, 260] on div "VP 330 [PERSON_NAME]" at bounding box center [612, 265] width 182 height 14
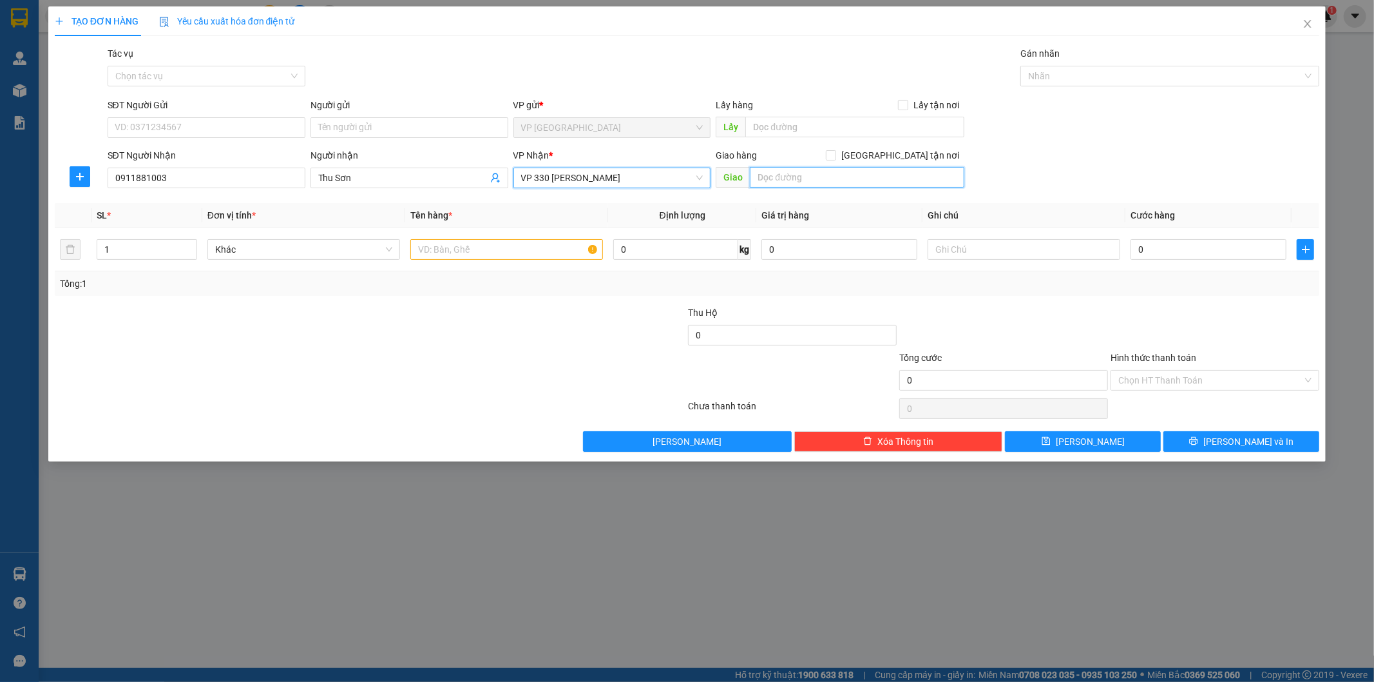
click at [861, 178] on input "text" at bounding box center [857, 177] width 215 height 21
type input "GIO LINH"
type input "2"
click at [190, 245] on icon "up" at bounding box center [190, 246] width 4 height 3
click at [449, 249] on input "text" at bounding box center [506, 249] width 193 height 21
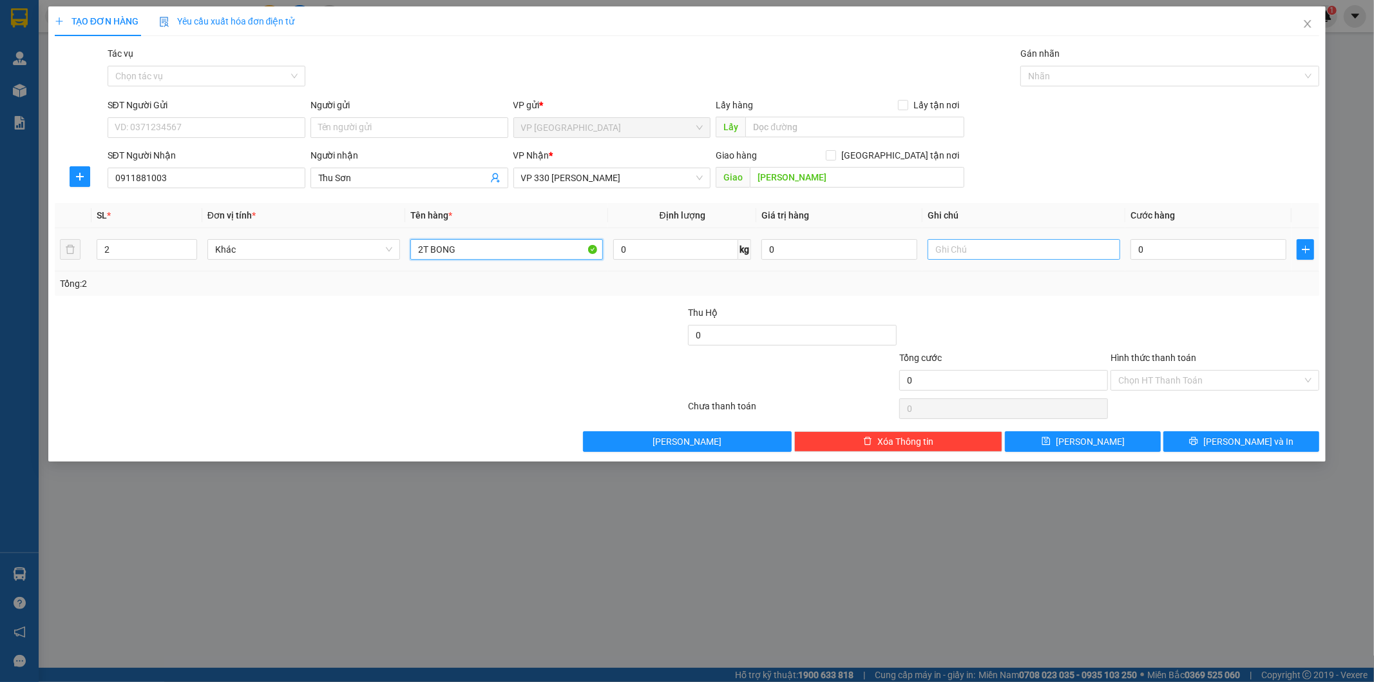
type input "2T BONG"
click at [971, 256] on input "text" at bounding box center [1024, 249] width 193 height 21
type input "CC"
click at [1142, 254] on input "0" at bounding box center [1209, 249] width 156 height 21
type input "4"
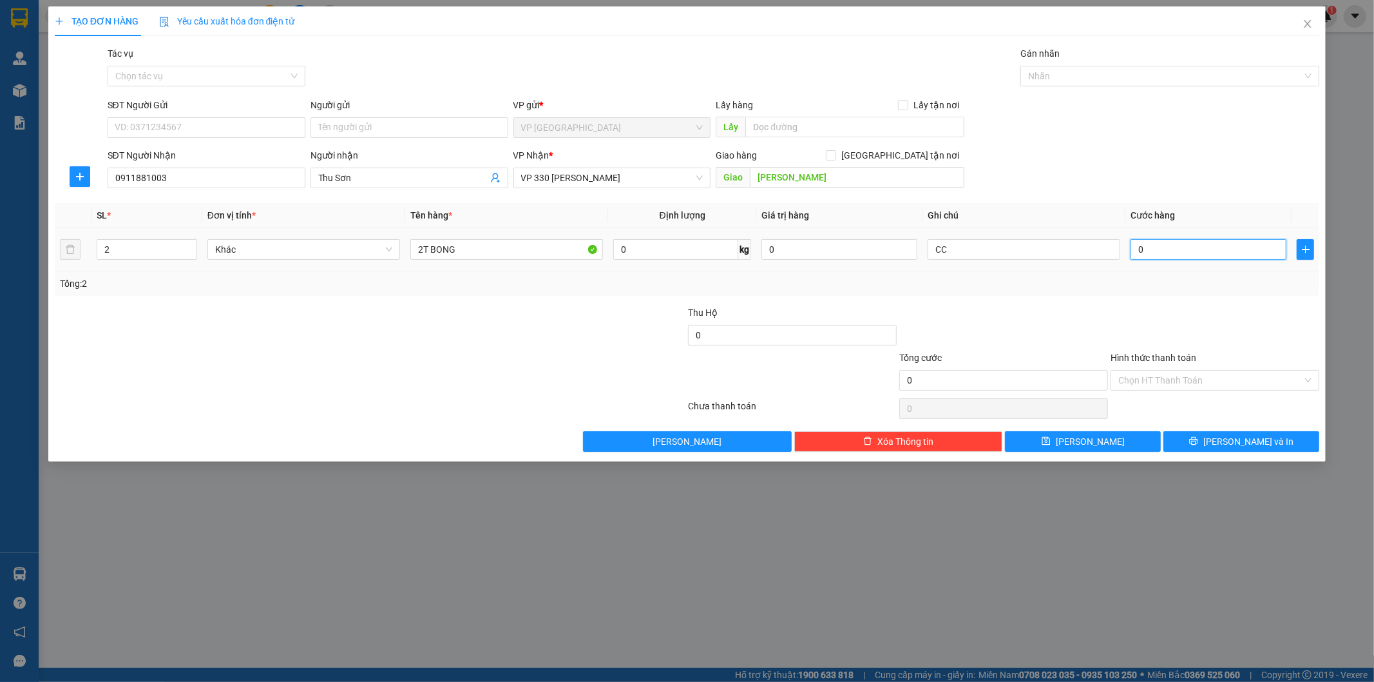
type input "4"
type input "40"
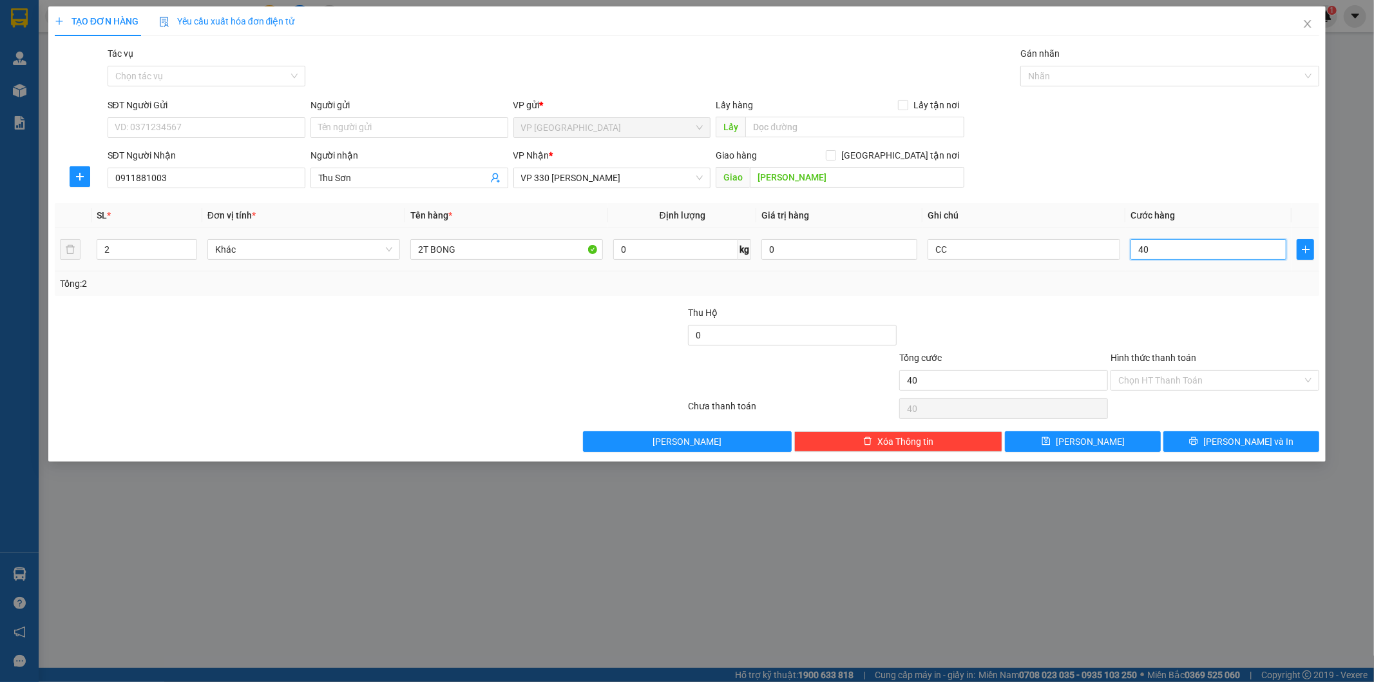
type input "400"
type input "4.000"
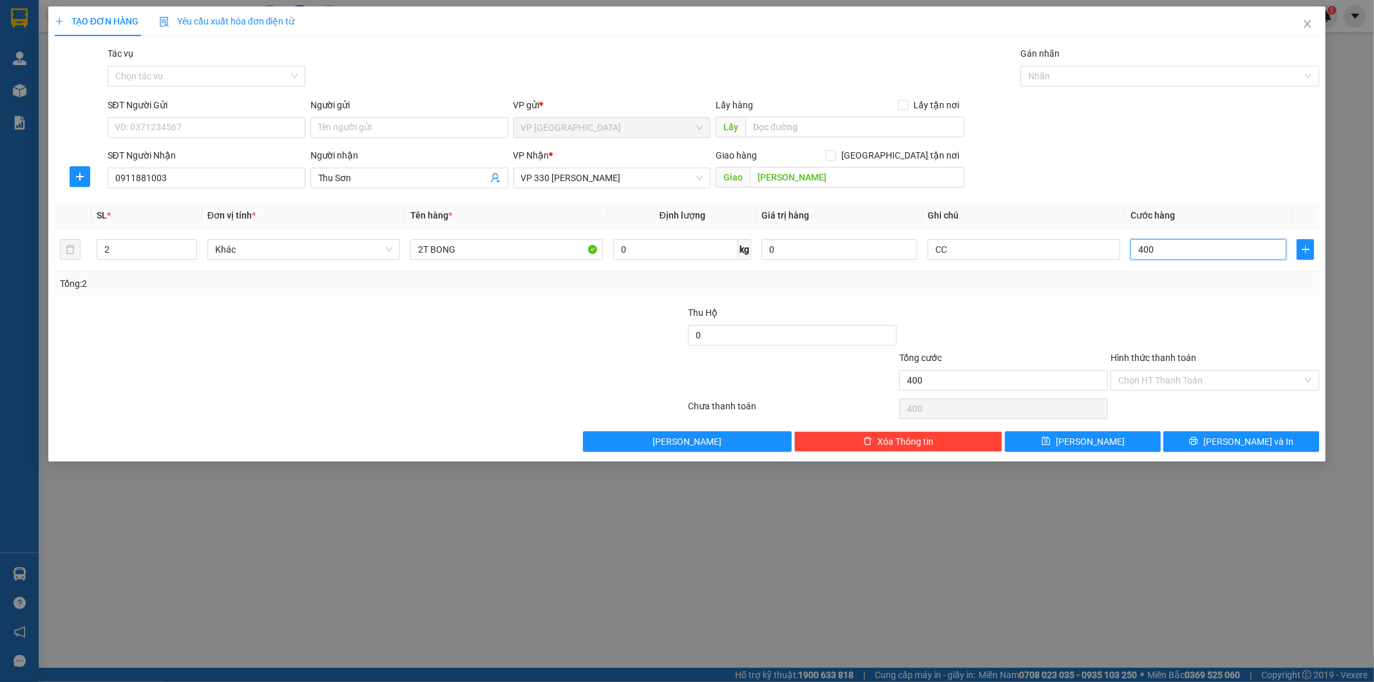
type input "4.000"
type input "40.000"
type input "400.000"
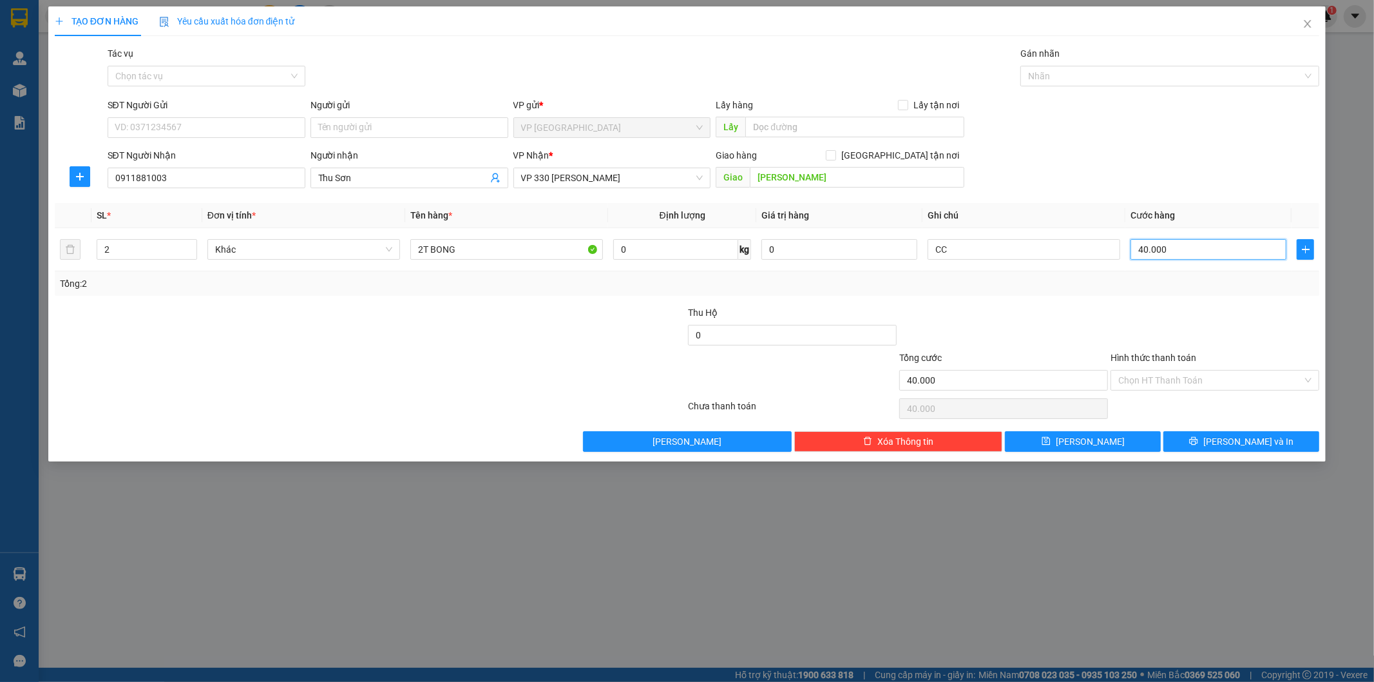
type input "400.000"
click at [1123, 436] on button "[PERSON_NAME]" at bounding box center [1083, 441] width 156 height 21
type input "1"
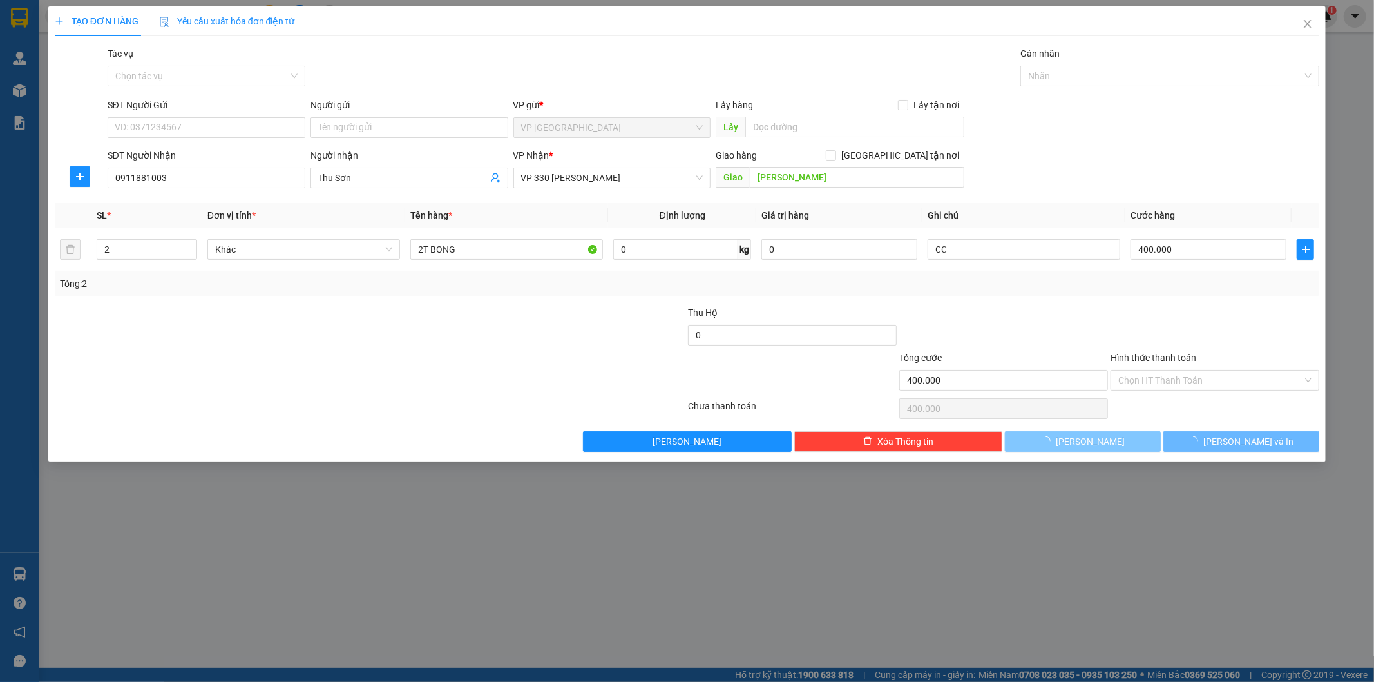
type input "0"
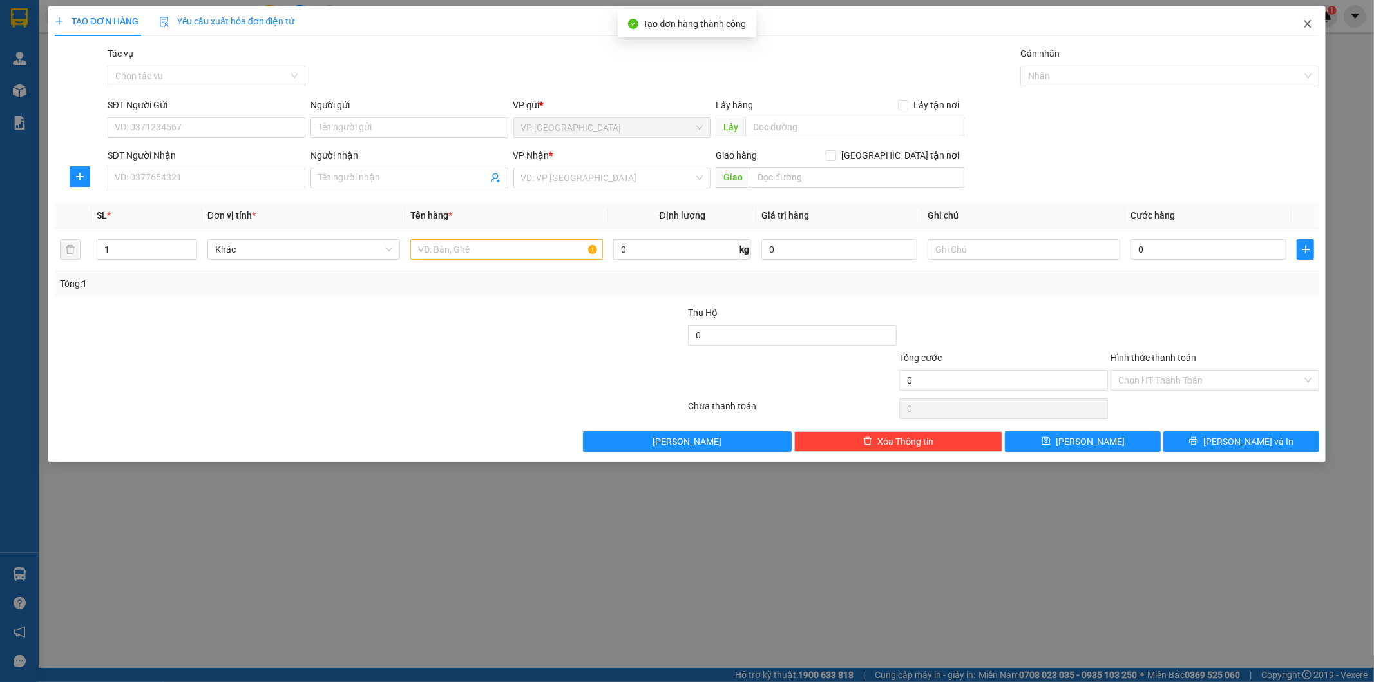
click at [1307, 28] on icon "close" at bounding box center [1308, 24] width 10 height 10
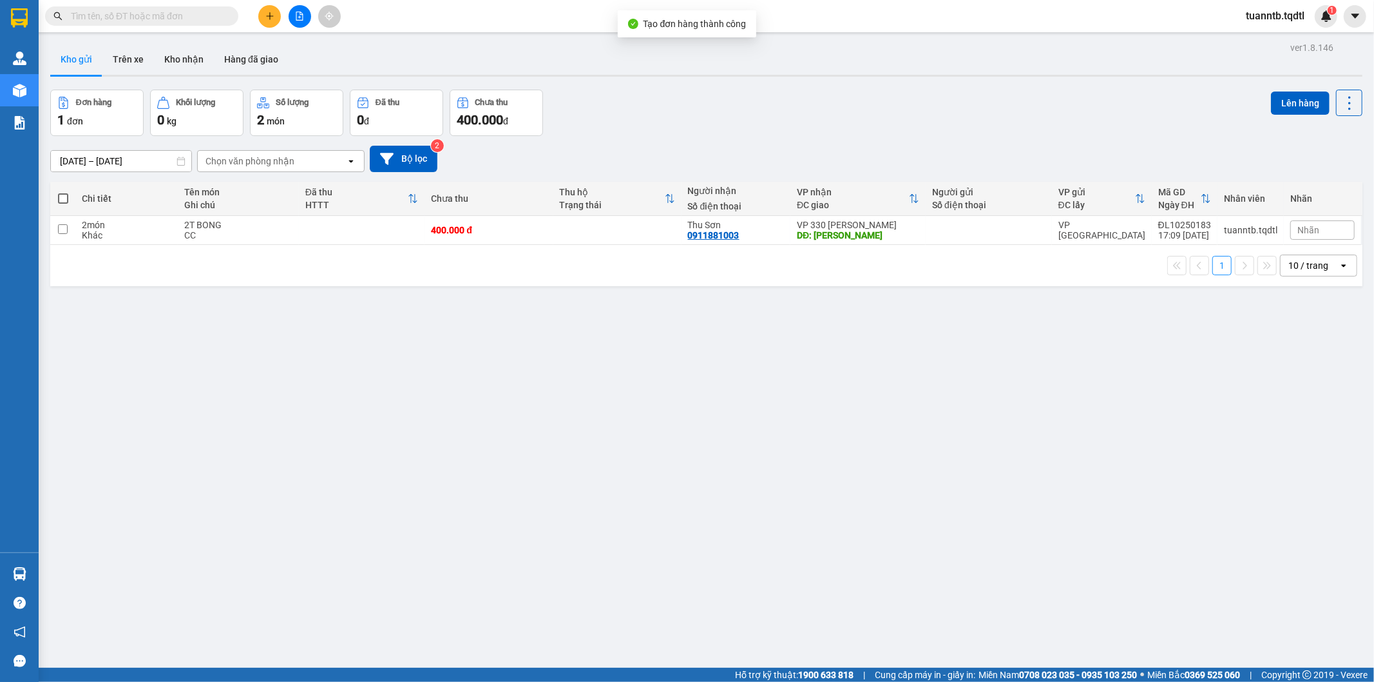
drag, startPoint x: 61, startPoint y: 201, endPoint x: 100, endPoint y: 193, distance: 39.4
click at [66, 201] on span at bounding box center [63, 198] width 10 height 10
click at [63, 192] on input "checkbox" at bounding box center [63, 192] width 0 height 0
checkbox input "true"
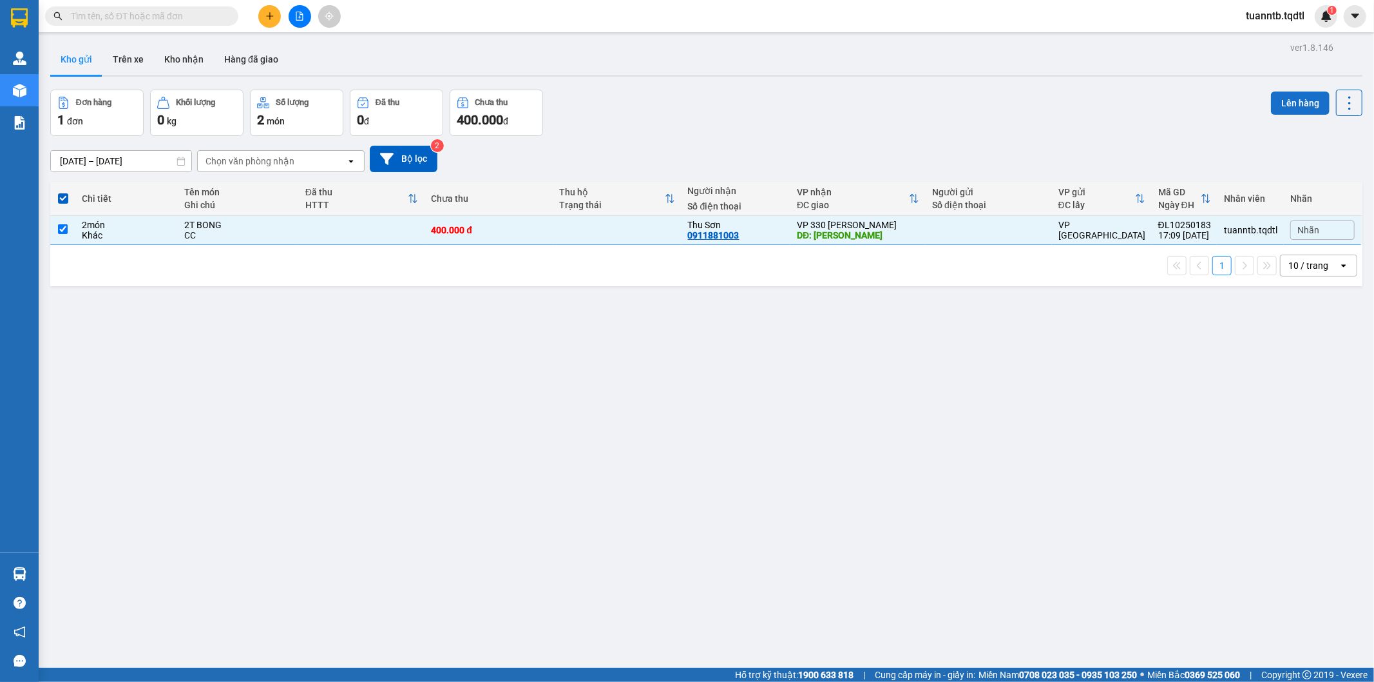
click at [1283, 107] on button "Lên hàng" at bounding box center [1300, 102] width 59 height 23
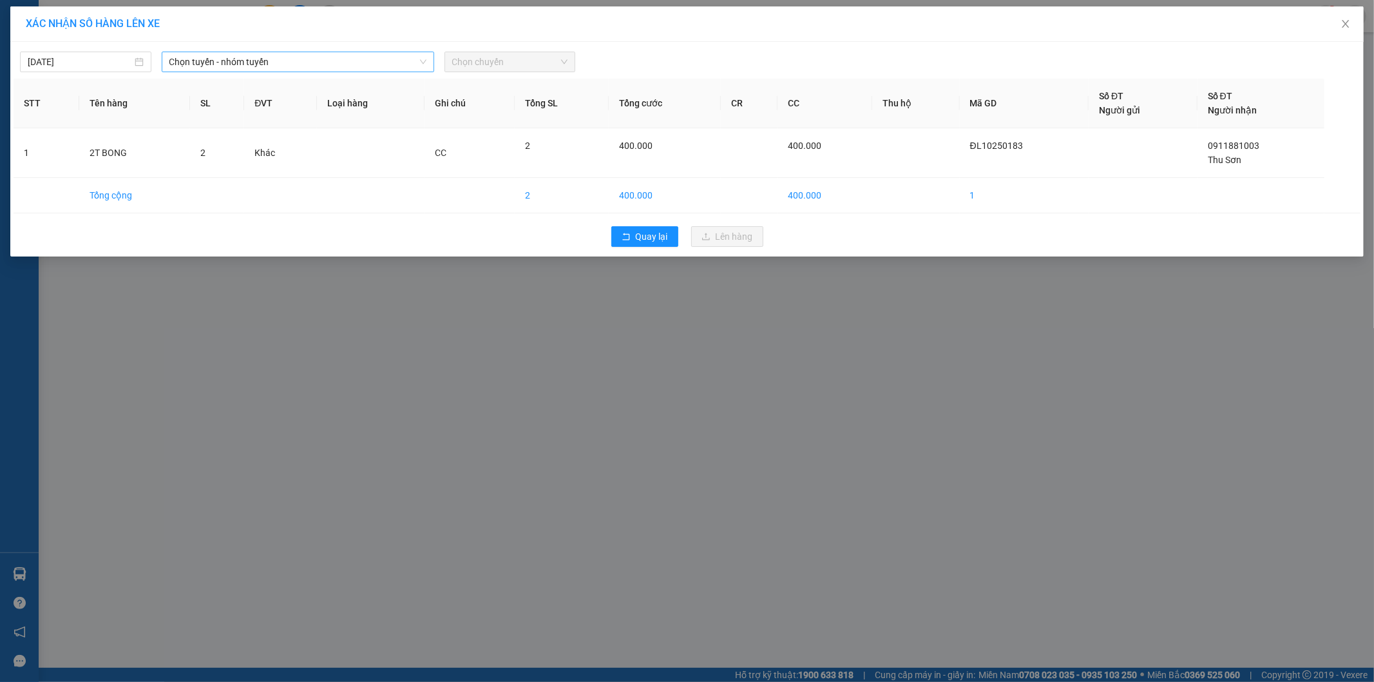
click at [245, 60] on span "Chọn tuyến - nhóm tuyến" at bounding box center [297, 61] width 257 height 19
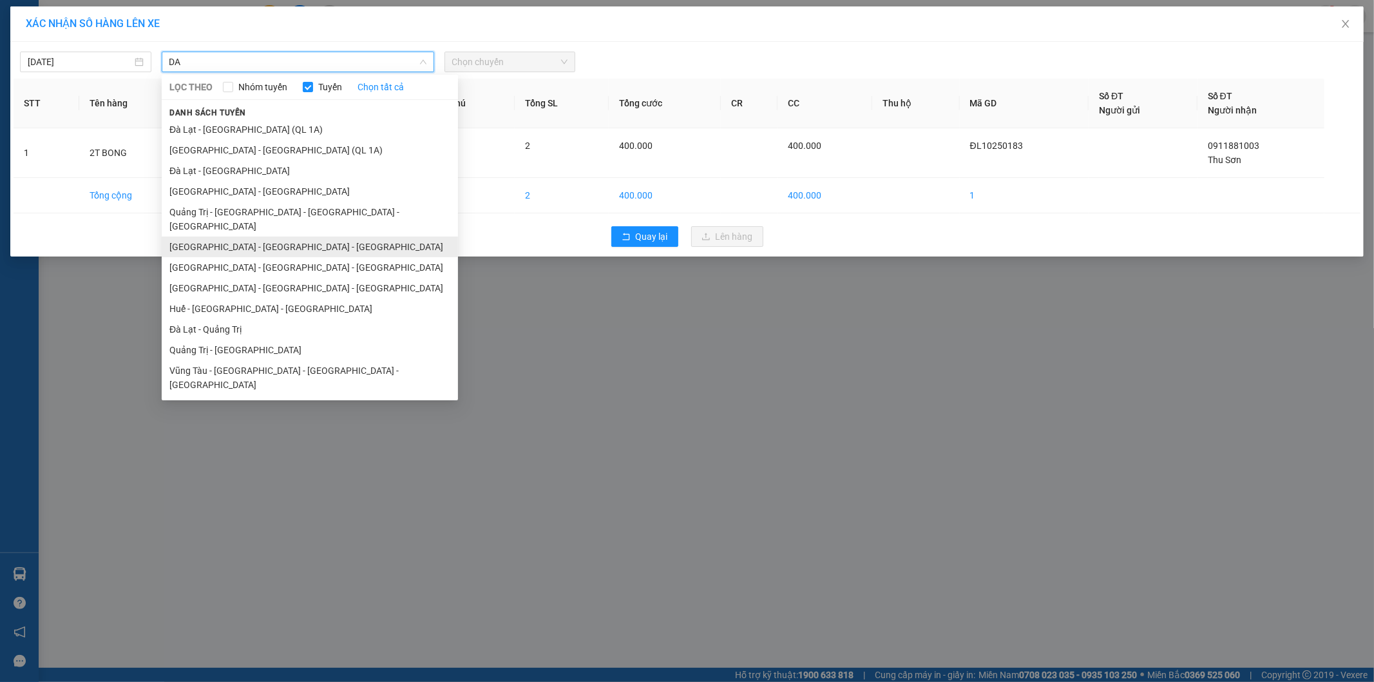
type input "DA"
click at [222, 236] on li "[GEOGRAPHIC_DATA] - [GEOGRAPHIC_DATA] - [GEOGRAPHIC_DATA]" at bounding box center [310, 246] width 296 height 21
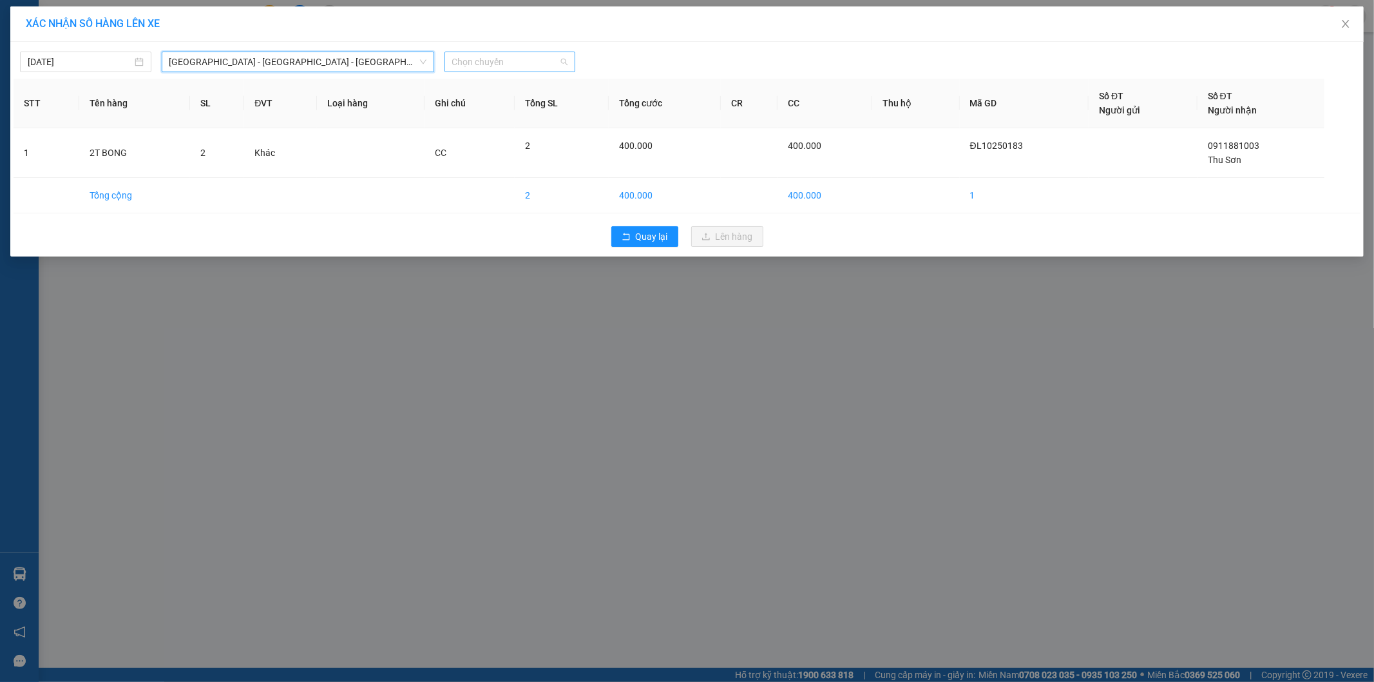
click at [523, 60] on span "Chọn chuyến" at bounding box center [510, 61] width 116 height 19
click at [526, 106] on div "17:10 - 74H-026.50" at bounding box center [502, 108] width 101 height 14
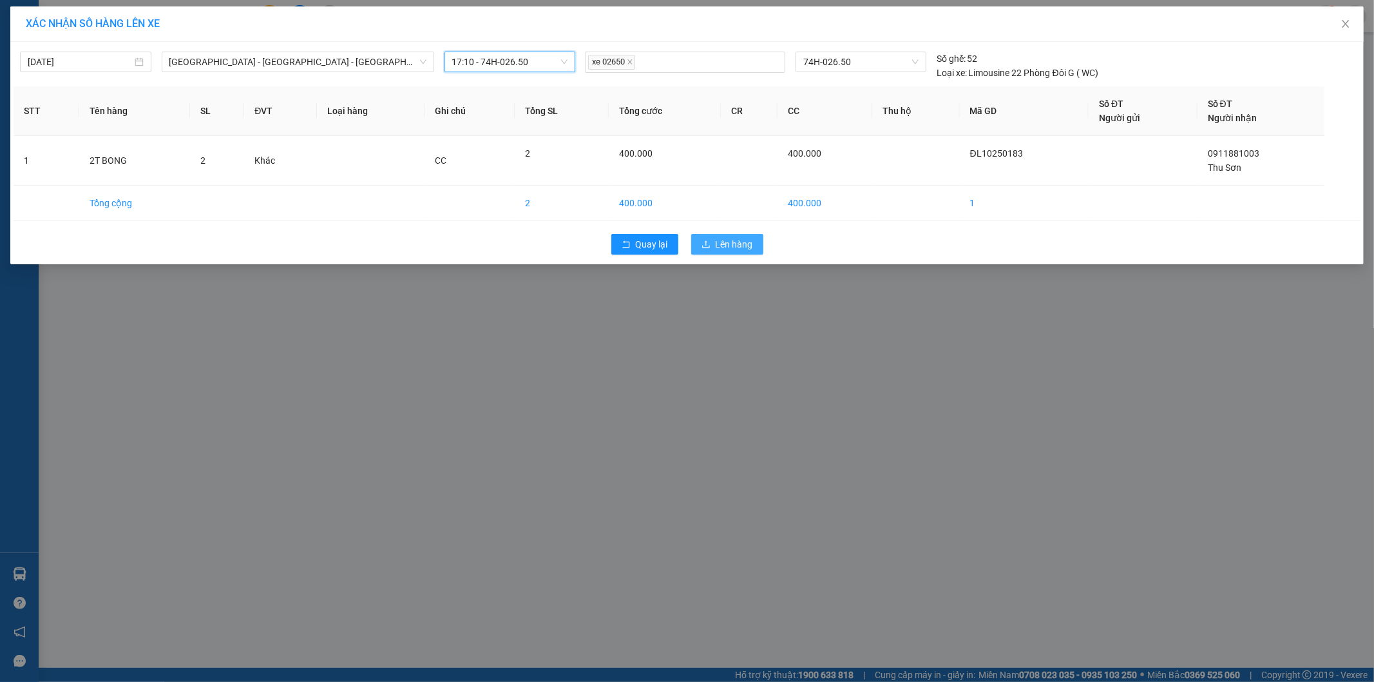
click at [700, 244] on button "Lên hàng" at bounding box center [727, 244] width 72 height 21
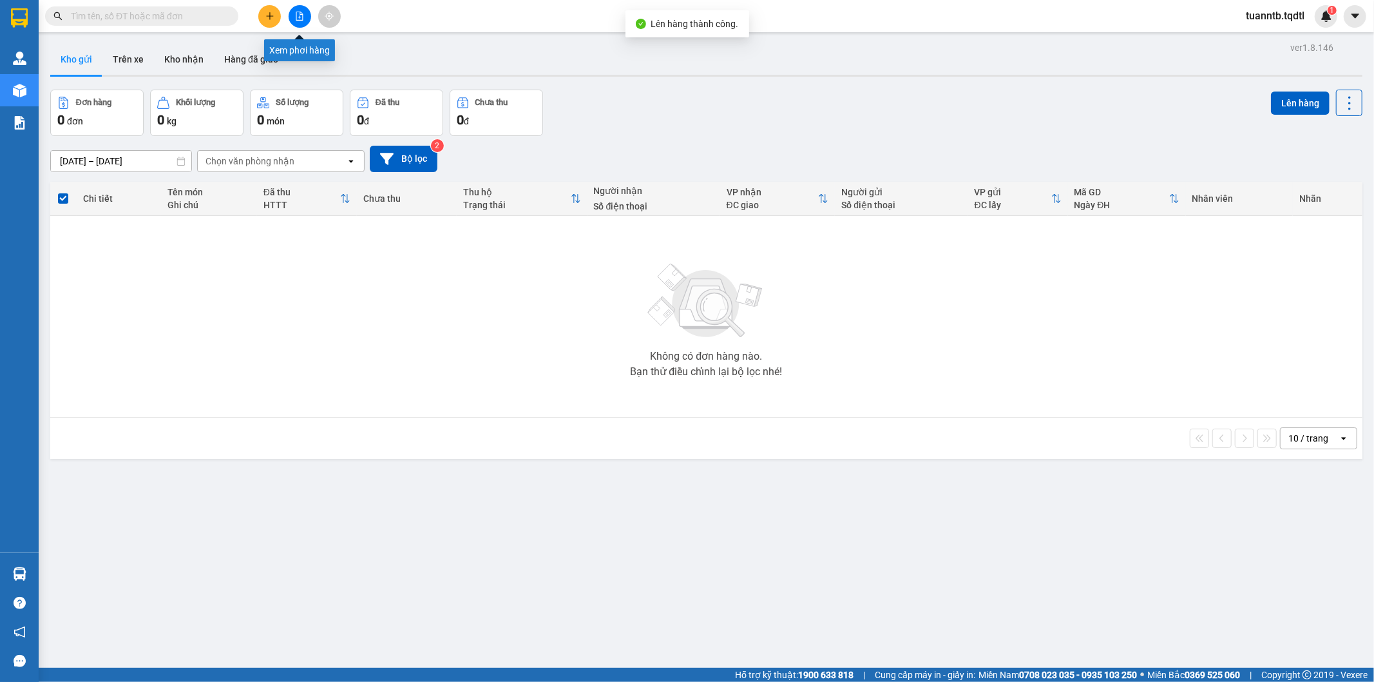
click at [298, 17] on icon "file-add" at bounding box center [299, 16] width 9 height 9
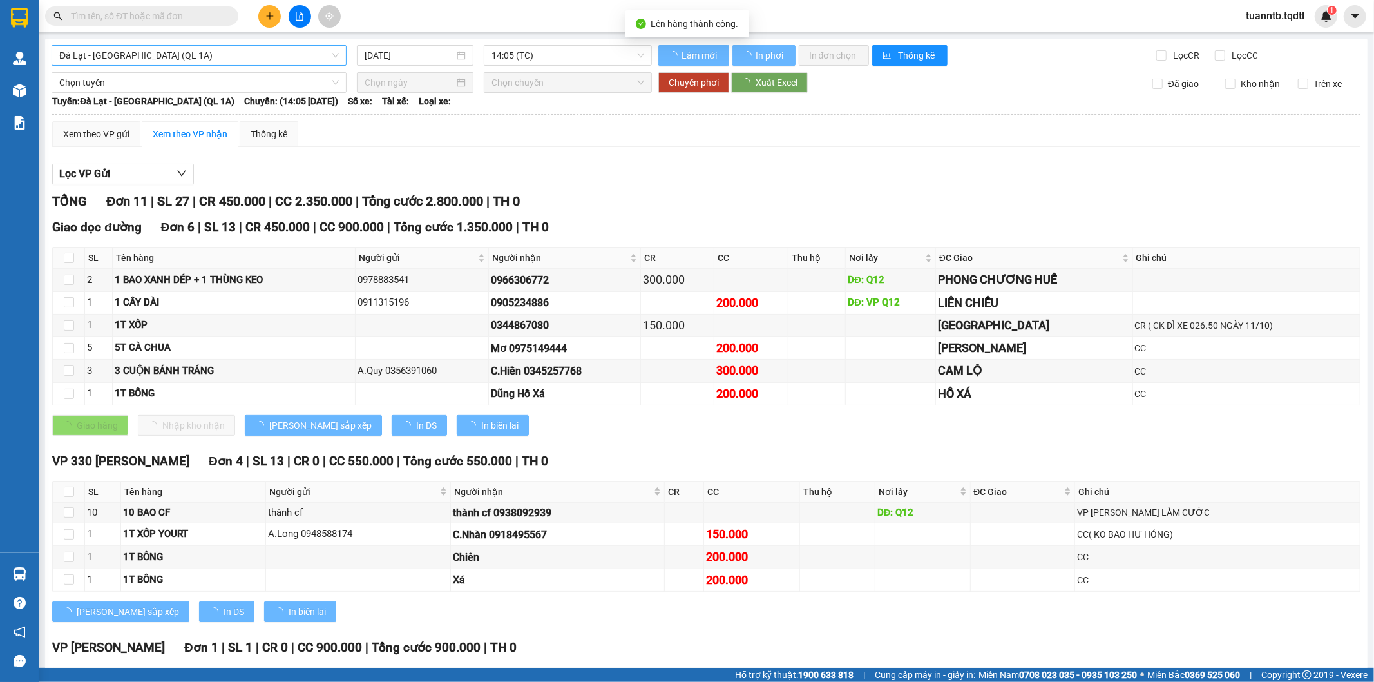
click at [203, 54] on span "Đà Lạt - [GEOGRAPHIC_DATA] (QL 1A)" at bounding box center [199, 55] width 280 height 19
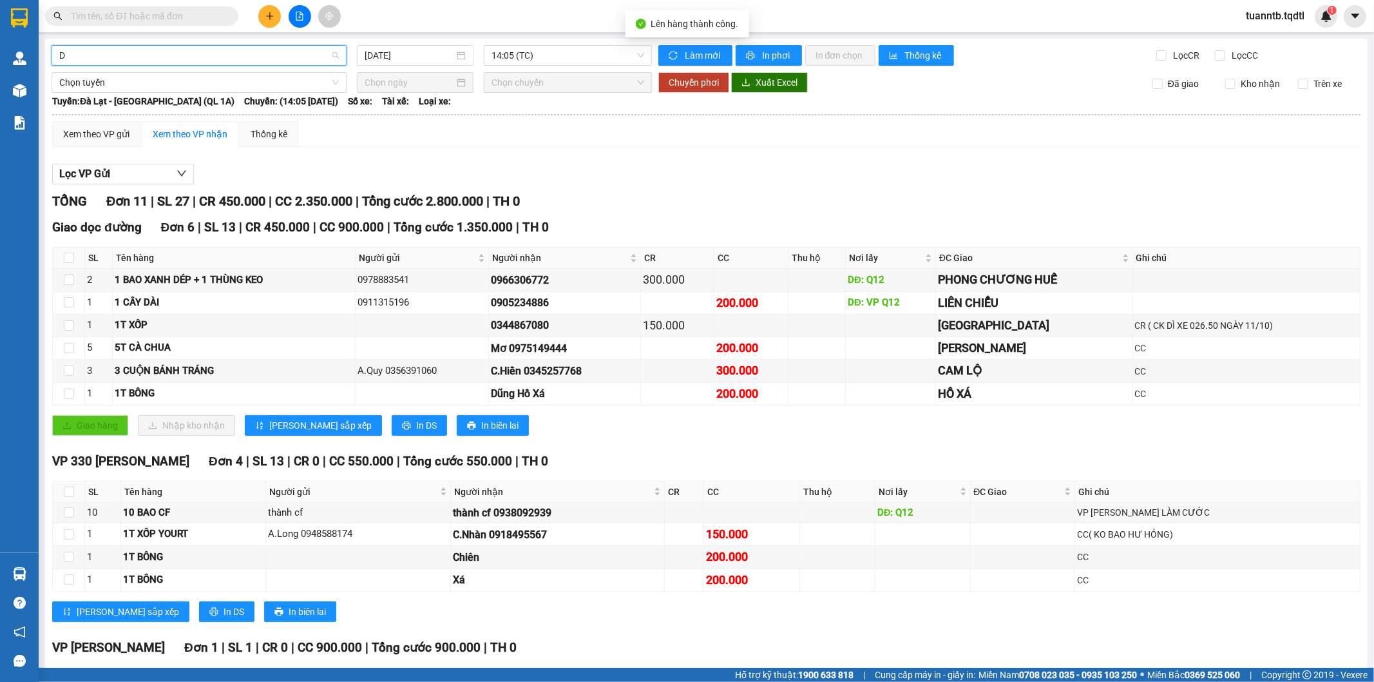
type input "DA"
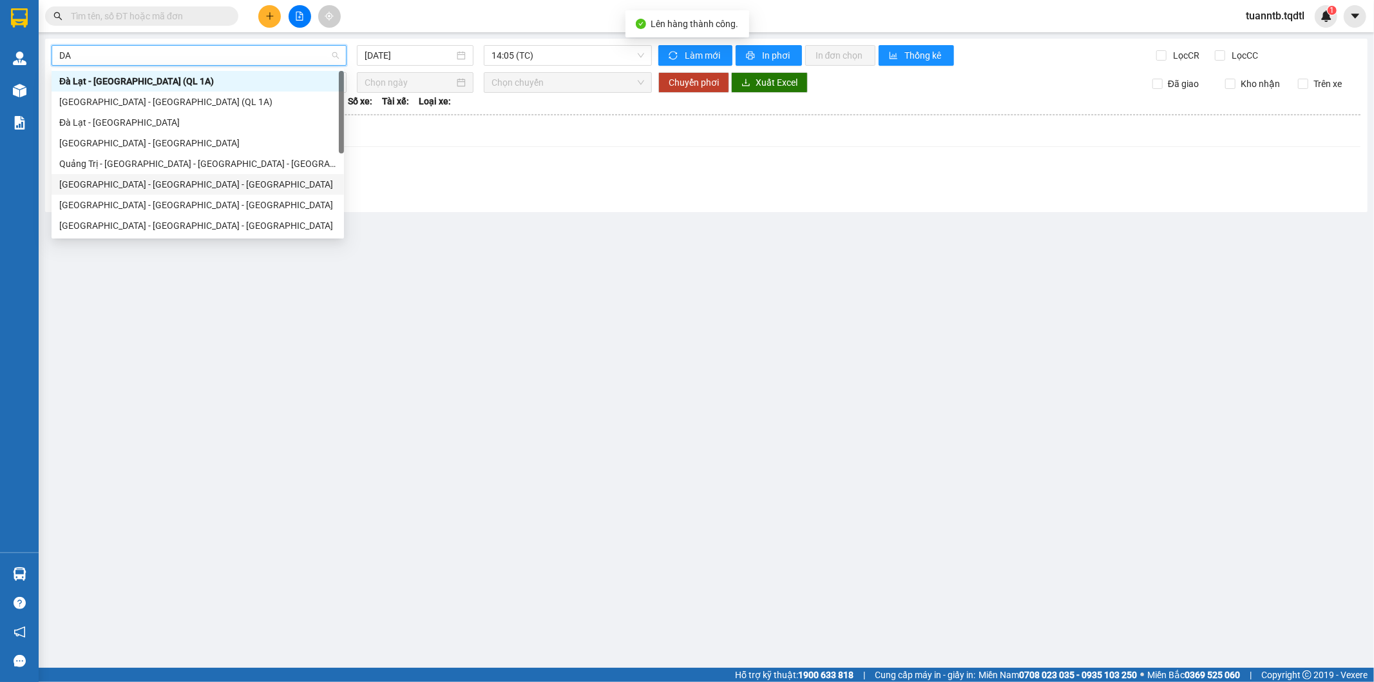
click at [134, 177] on div "[GEOGRAPHIC_DATA] - [GEOGRAPHIC_DATA] - [GEOGRAPHIC_DATA]" at bounding box center [197, 184] width 277 height 14
type input "[DATE]"
